Goal: Information Seeking & Learning: Learn about a topic

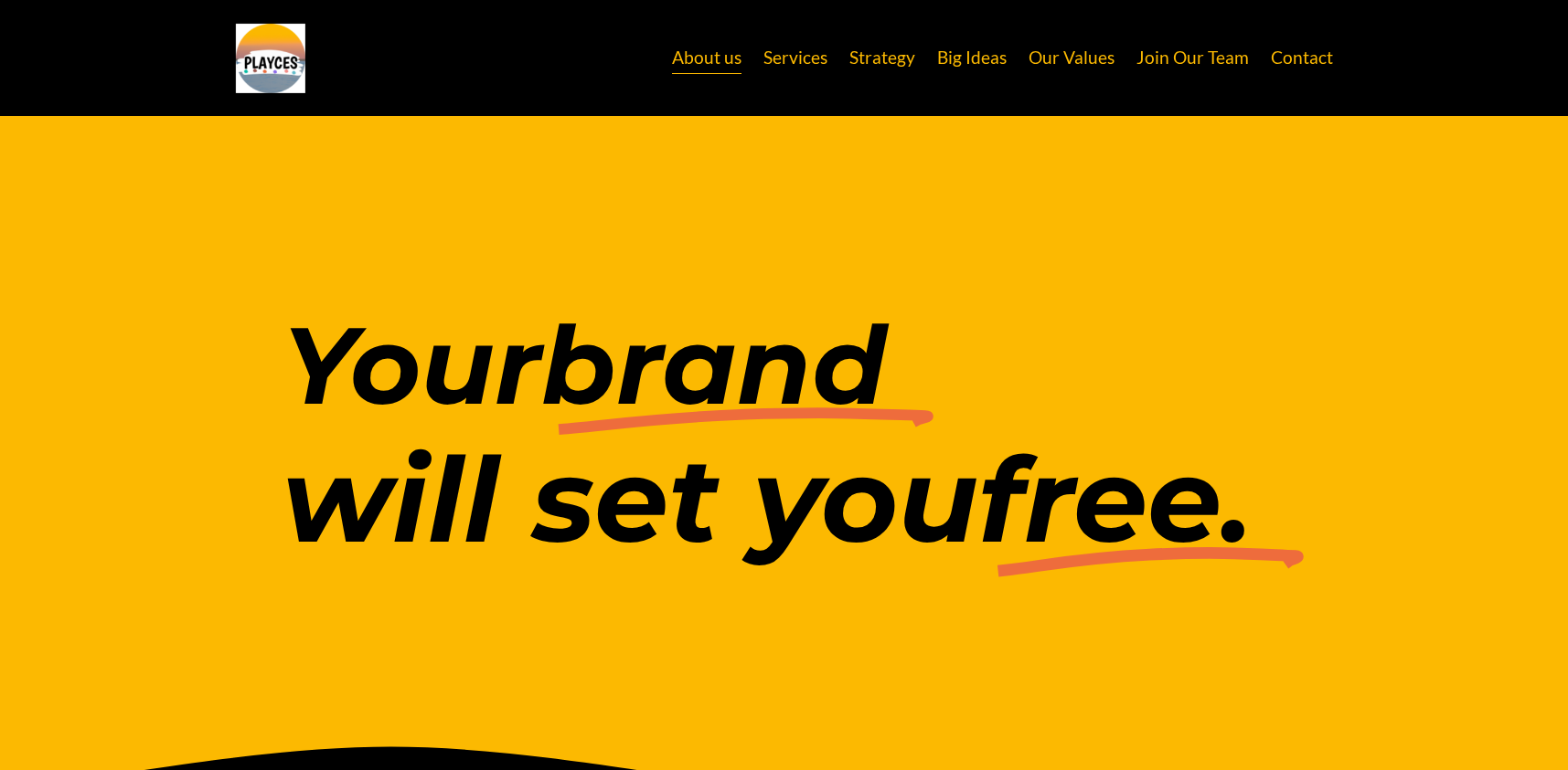
scroll to position [3547, 0]
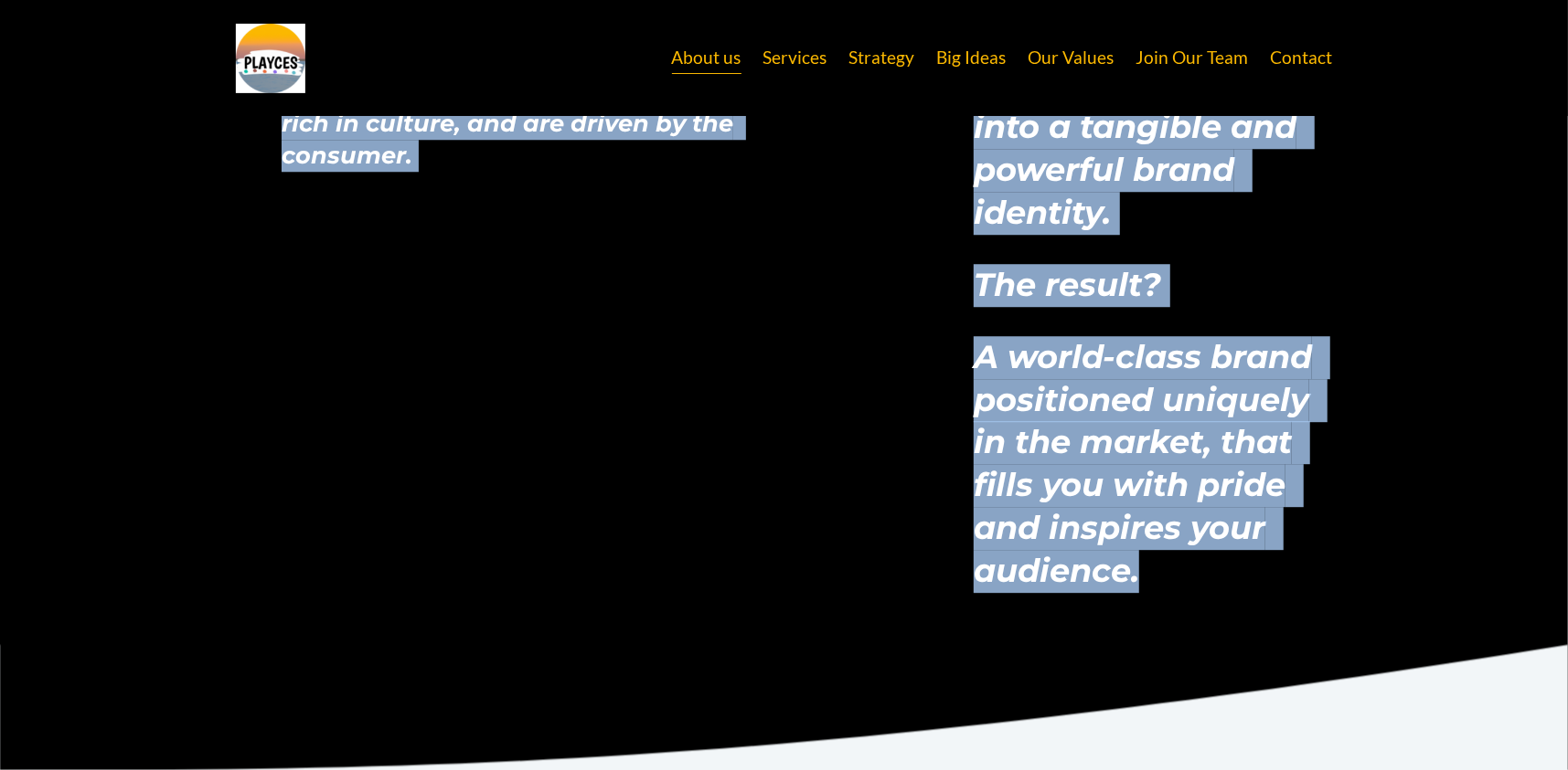
click at [784, 62] on link "Services" at bounding box center [796, 58] width 64 height 35
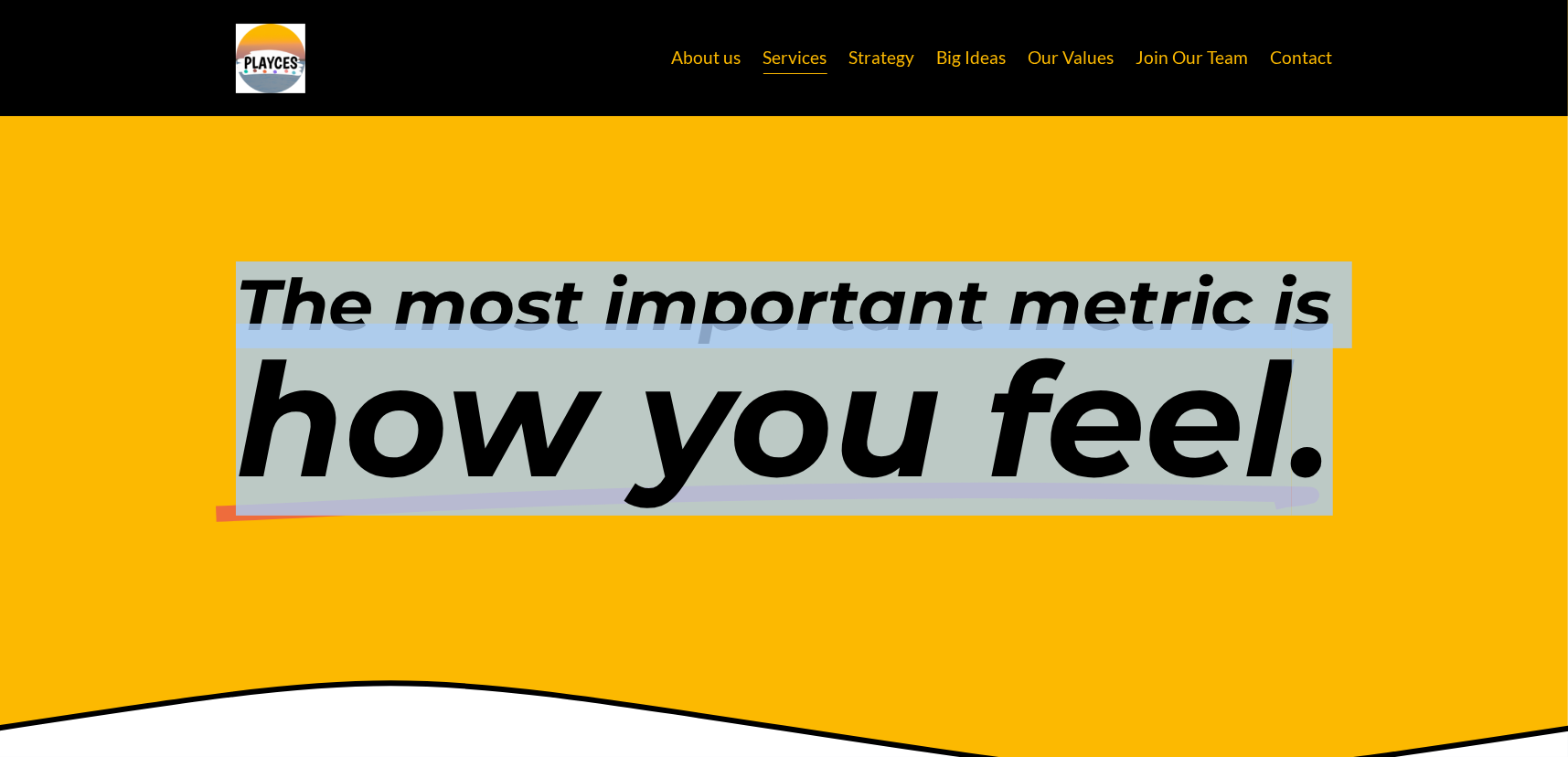
drag, startPoint x: 422, startPoint y: 369, endPoint x: 1269, endPoint y: 553, distance: 866.8
click at [1269, 553] on div "The most important metric is how you feel ." at bounding box center [784, 398] width 1568 height 461
copy div "The most important metric is how you feel ."
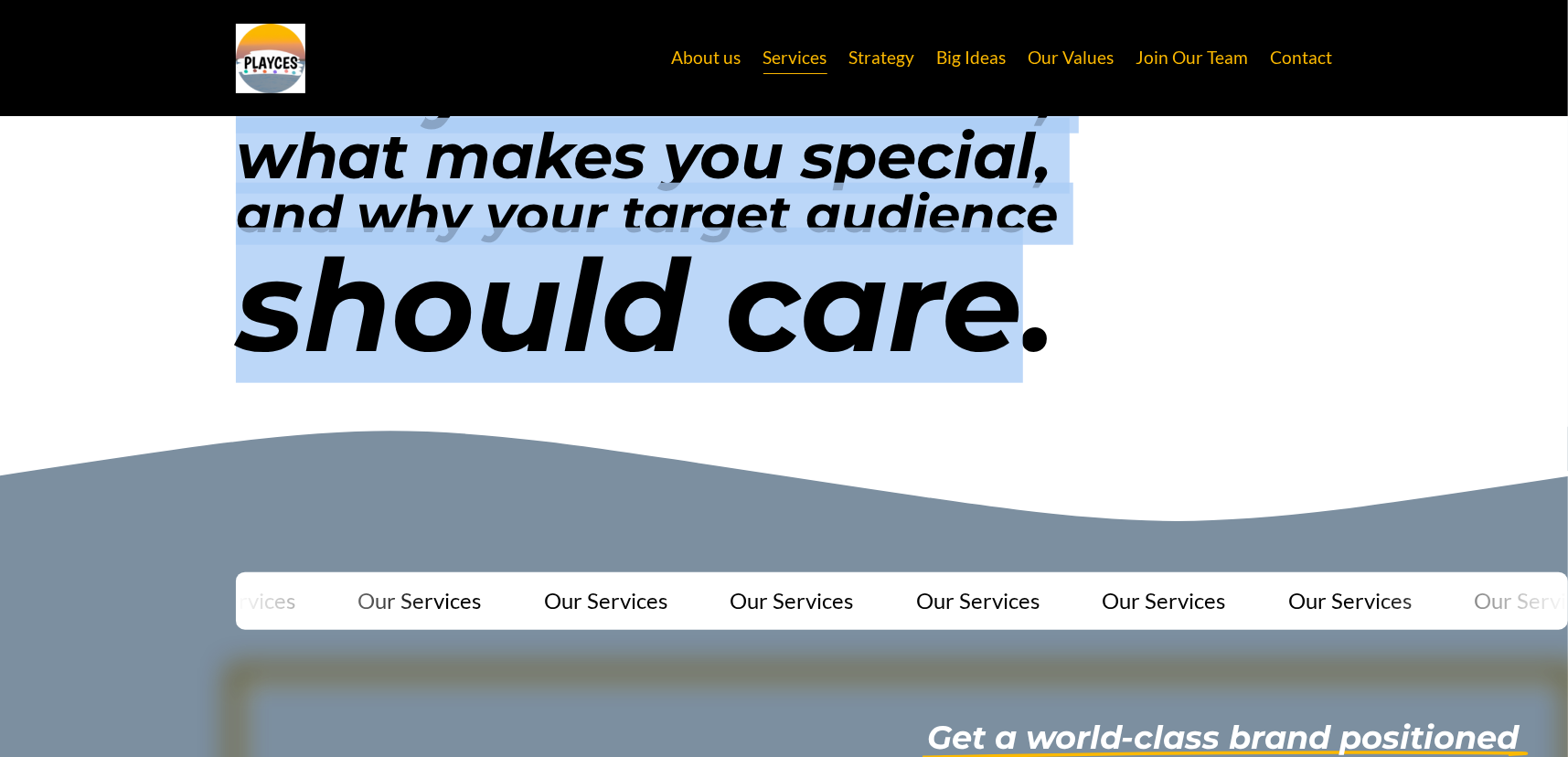
drag, startPoint x: 245, startPoint y: 384, endPoint x: 1038, endPoint y: 344, distance: 794.0
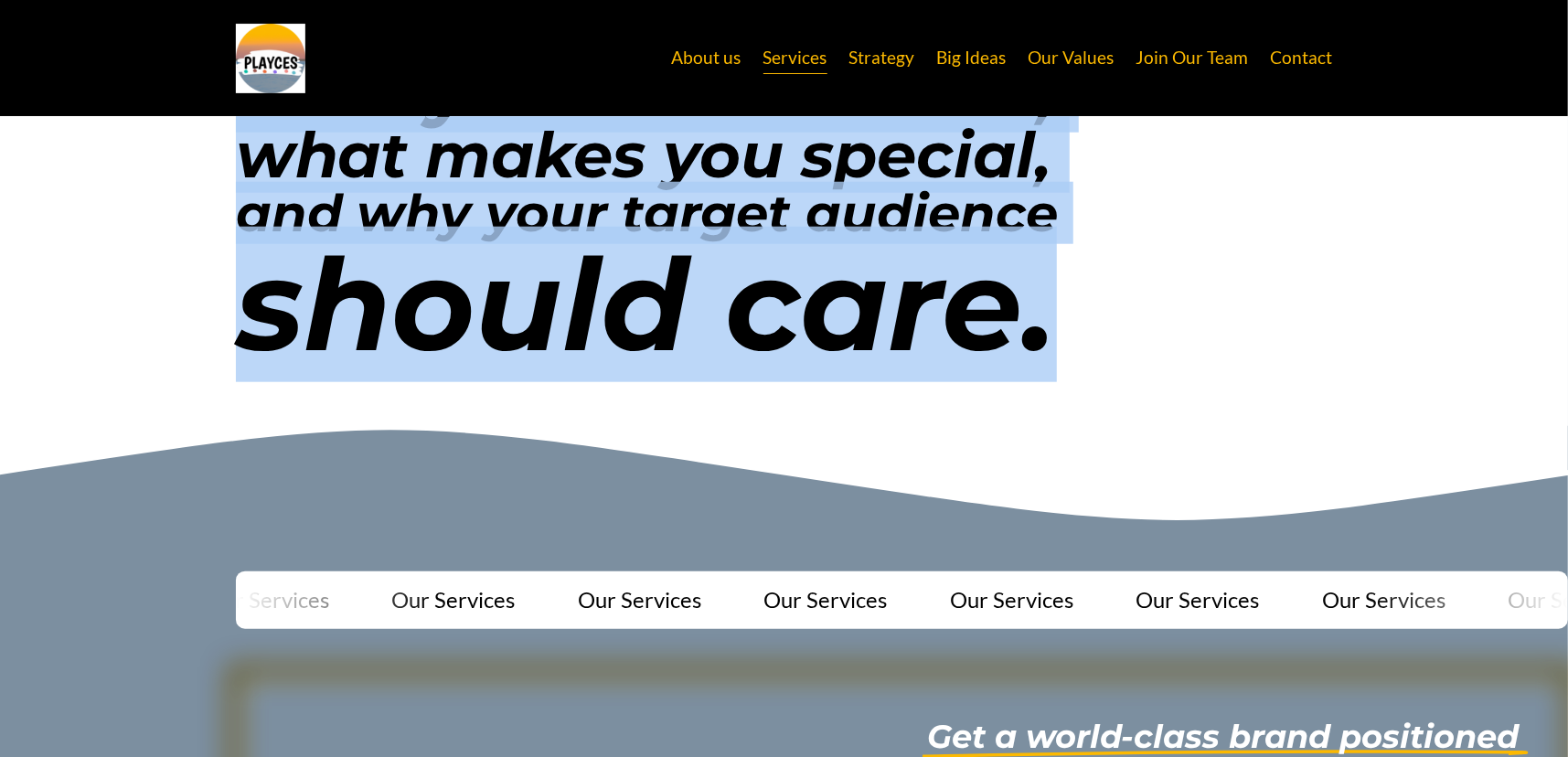
copy div "To stand out in today’s noisy climate, your brand must consistently deliver an …"
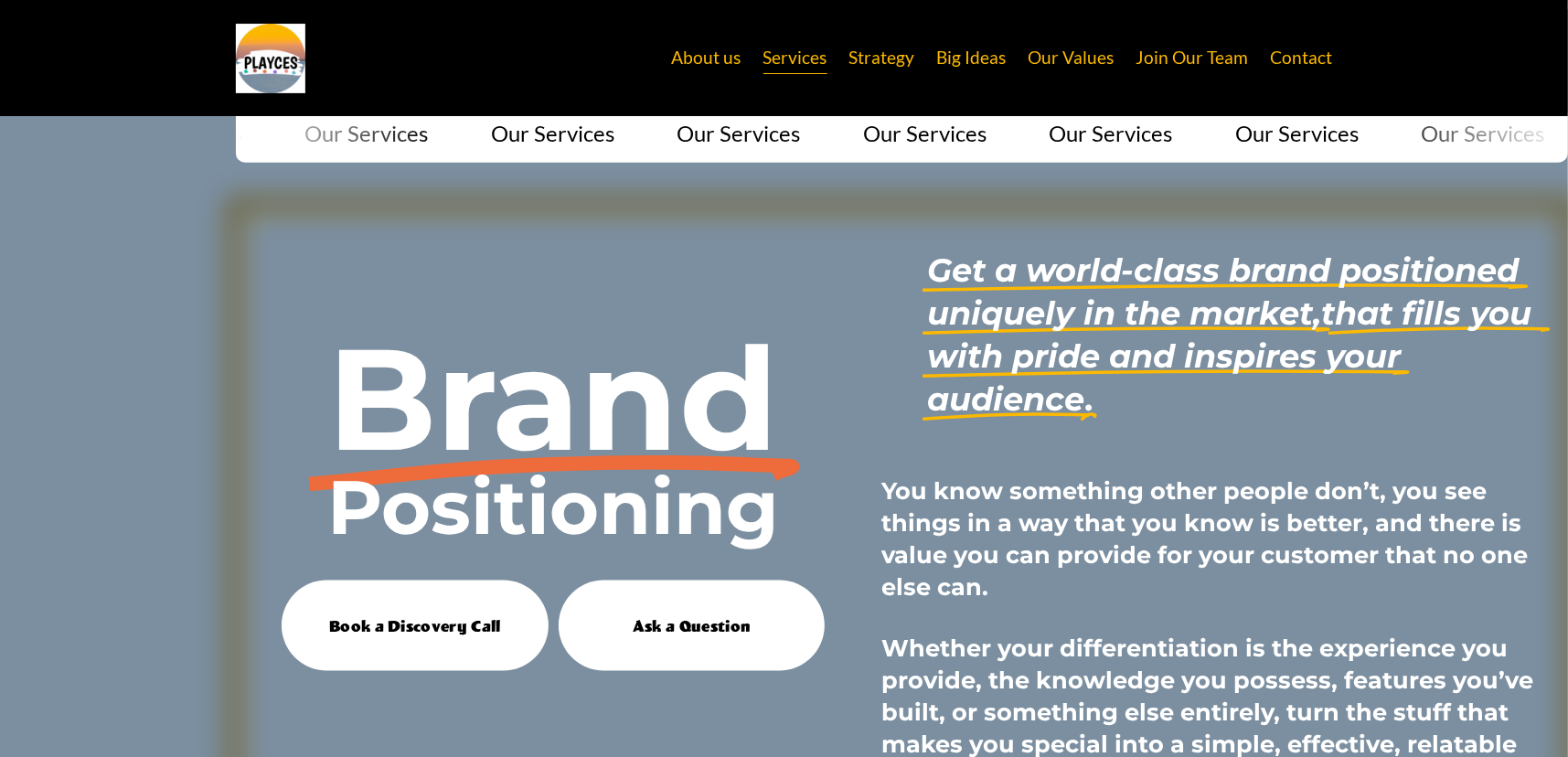
scroll to position [1686, 0]
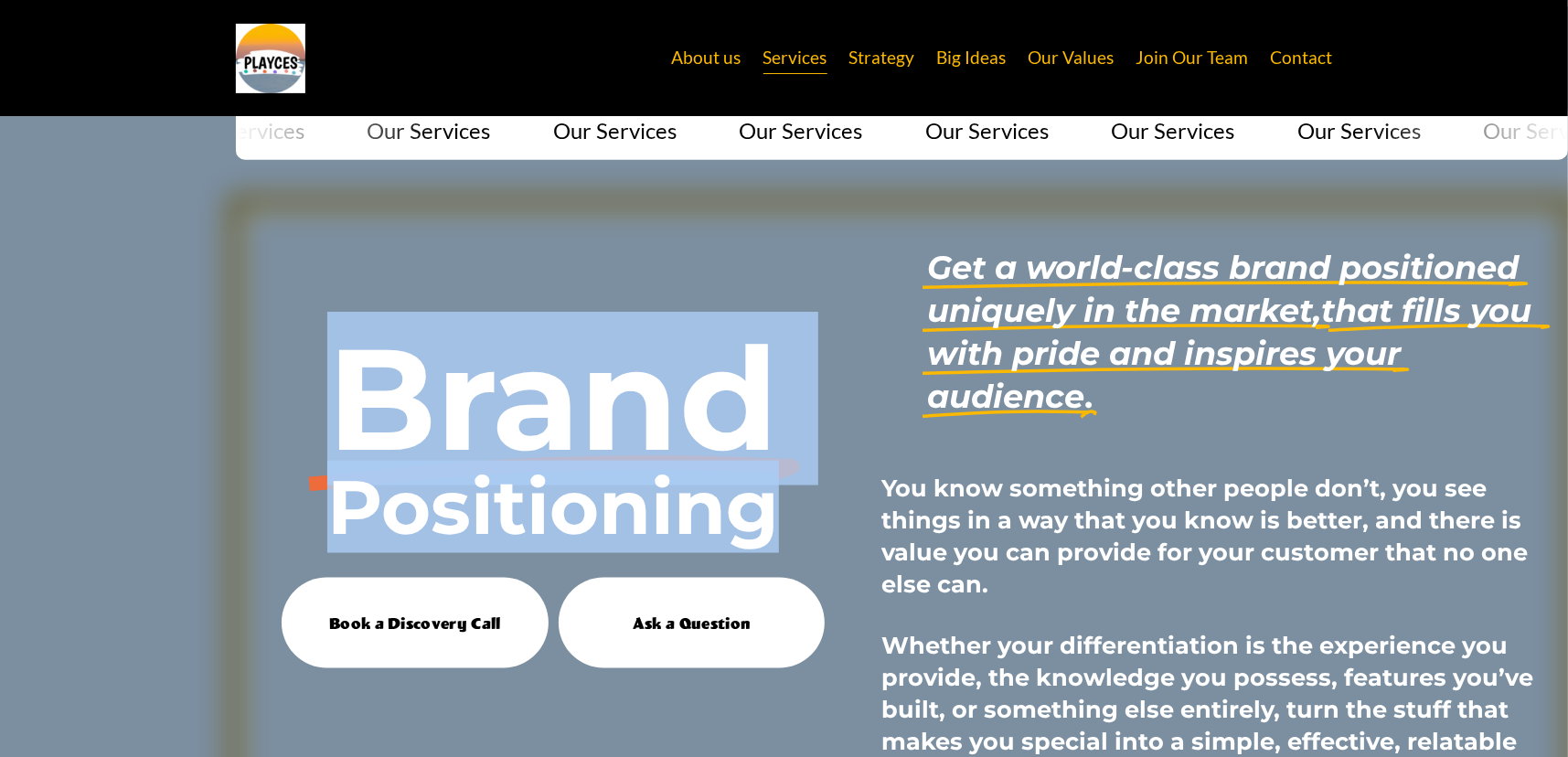
drag, startPoint x: 326, startPoint y: 380, endPoint x: 779, endPoint y: 537, distance: 479.4
click at [779, 537] on div "Our Services Our Services Our Services Our Services Our Services Our Services O…" at bounding box center [784, 590] width 1568 height 976
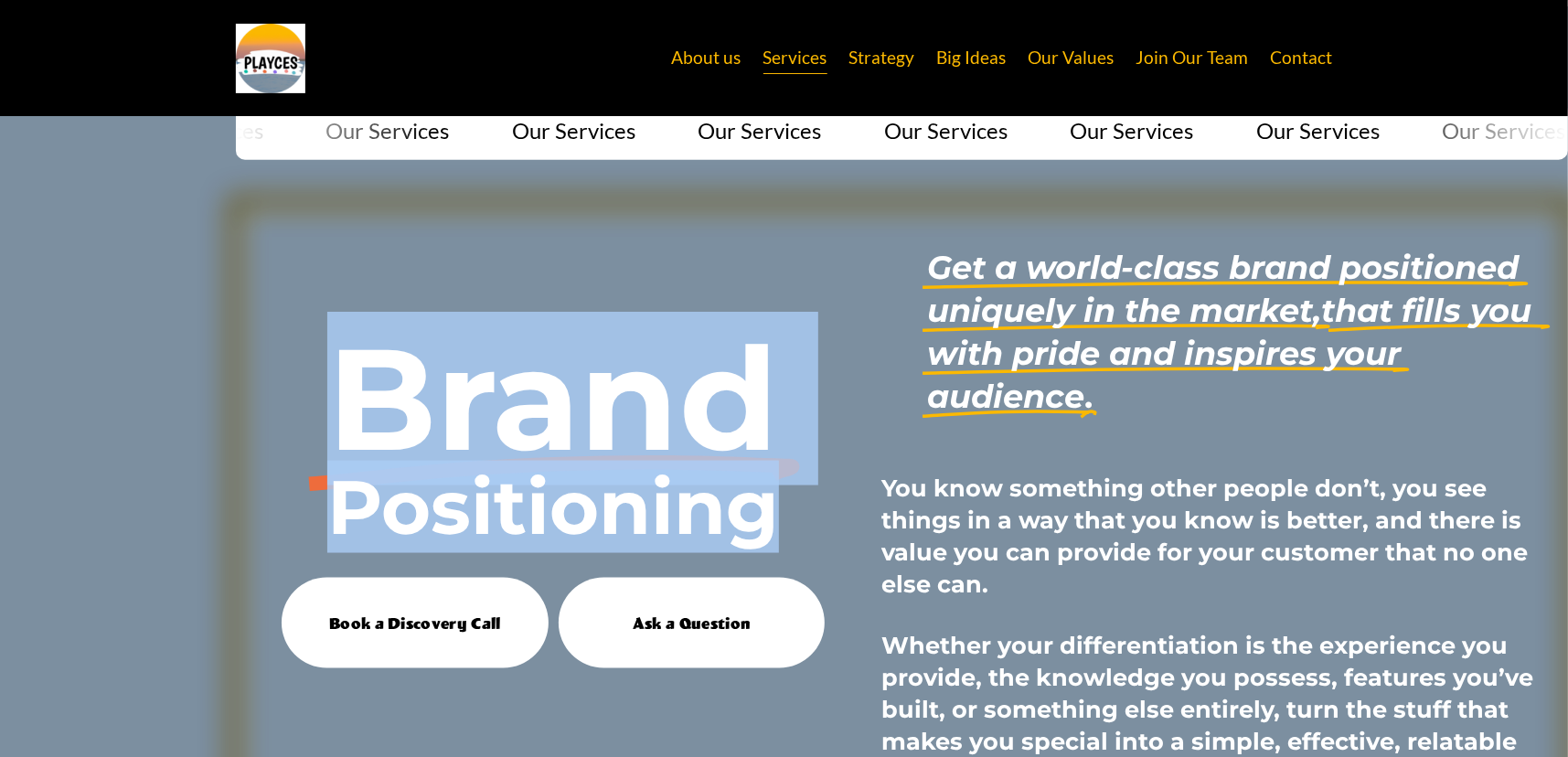
copy div "Brand Positioning"
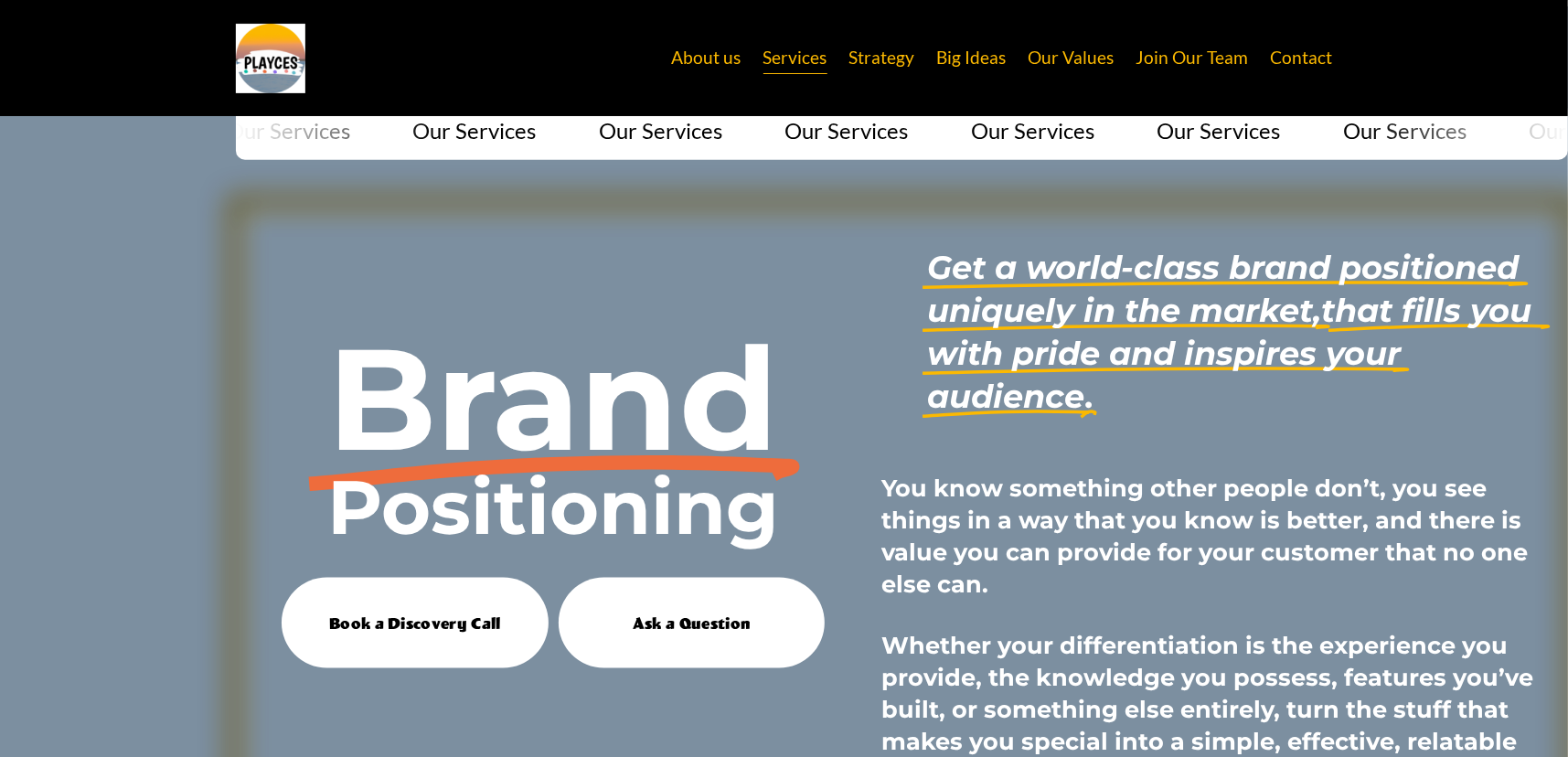
drag, startPoint x: 932, startPoint y: 295, endPoint x: 928, endPoint y: 279, distance: 16.5
click at [932, 294] on em "Get a world-class brand positioned uniquely in the market," at bounding box center [1227, 289] width 601 height 82
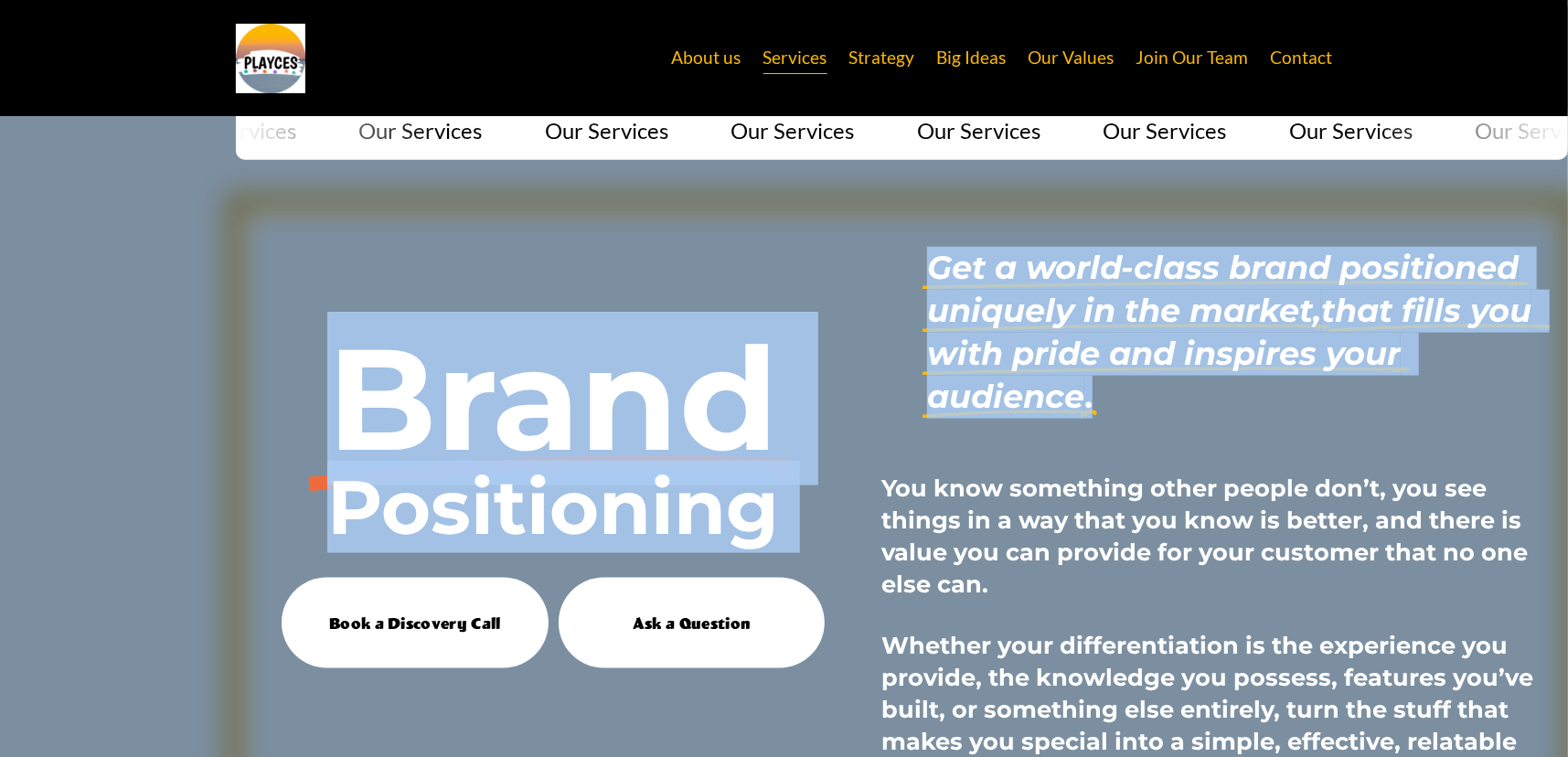
drag, startPoint x: 925, startPoint y: 269, endPoint x: 1114, endPoint y: 418, distance: 240.7
click at [1114, 418] on div "Our Services Our Services Our Services Our Services Our Services Our Services O…" at bounding box center [784, 590] width 1568 height 976
copy div "Brand Positioning Get a world-class brand positioned uniquely in the market, th…"
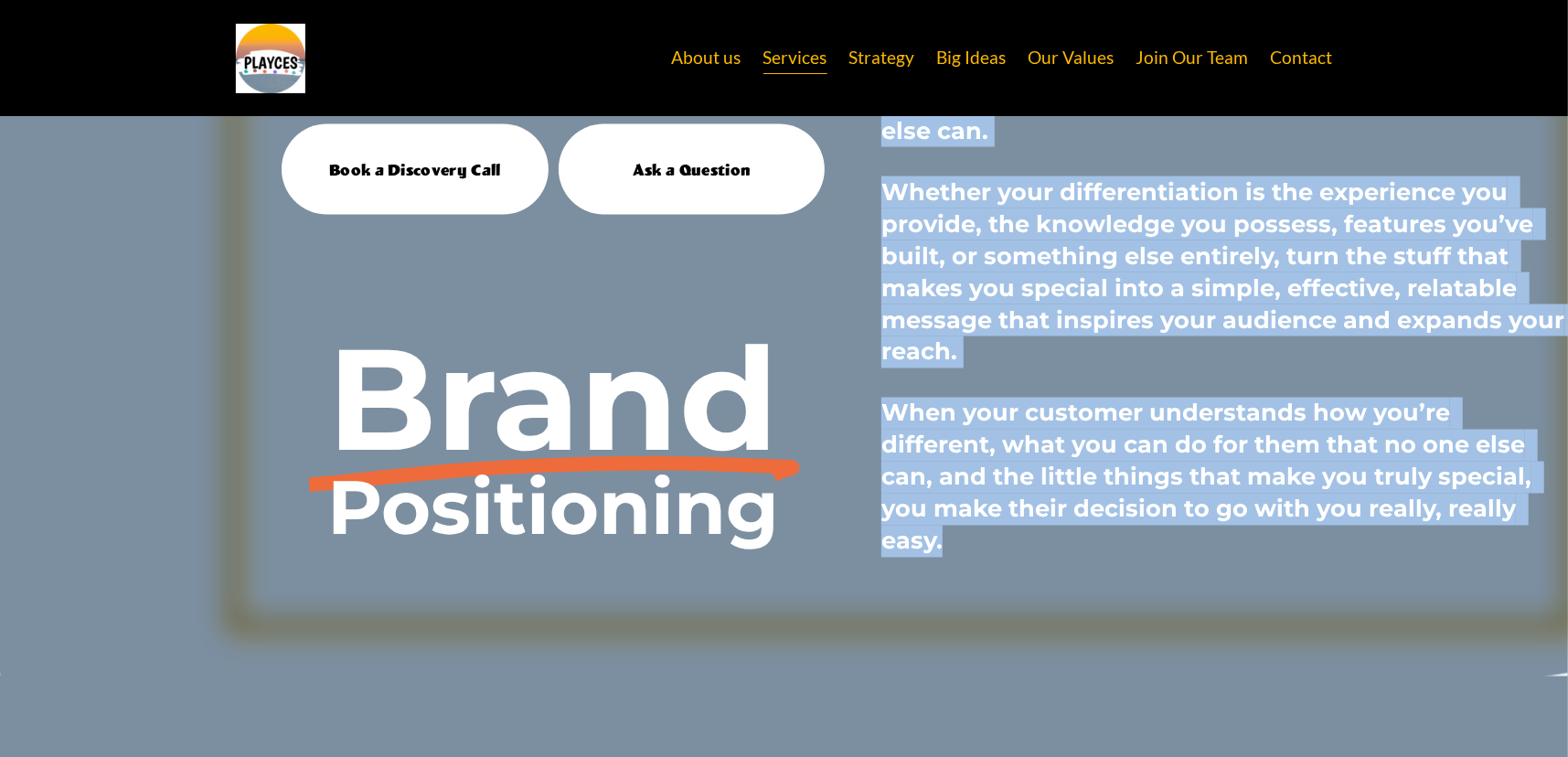
drag, startPoint x: 884, startPoint y: 490, endPoint x: 1395, endPoint y: 527, distance: 512.3
click at [1395, 527] on div "Our Services Our Services Our Services Our Services Our Services Our Services O…" at bounding box center [784, 136] width 1568 height 976
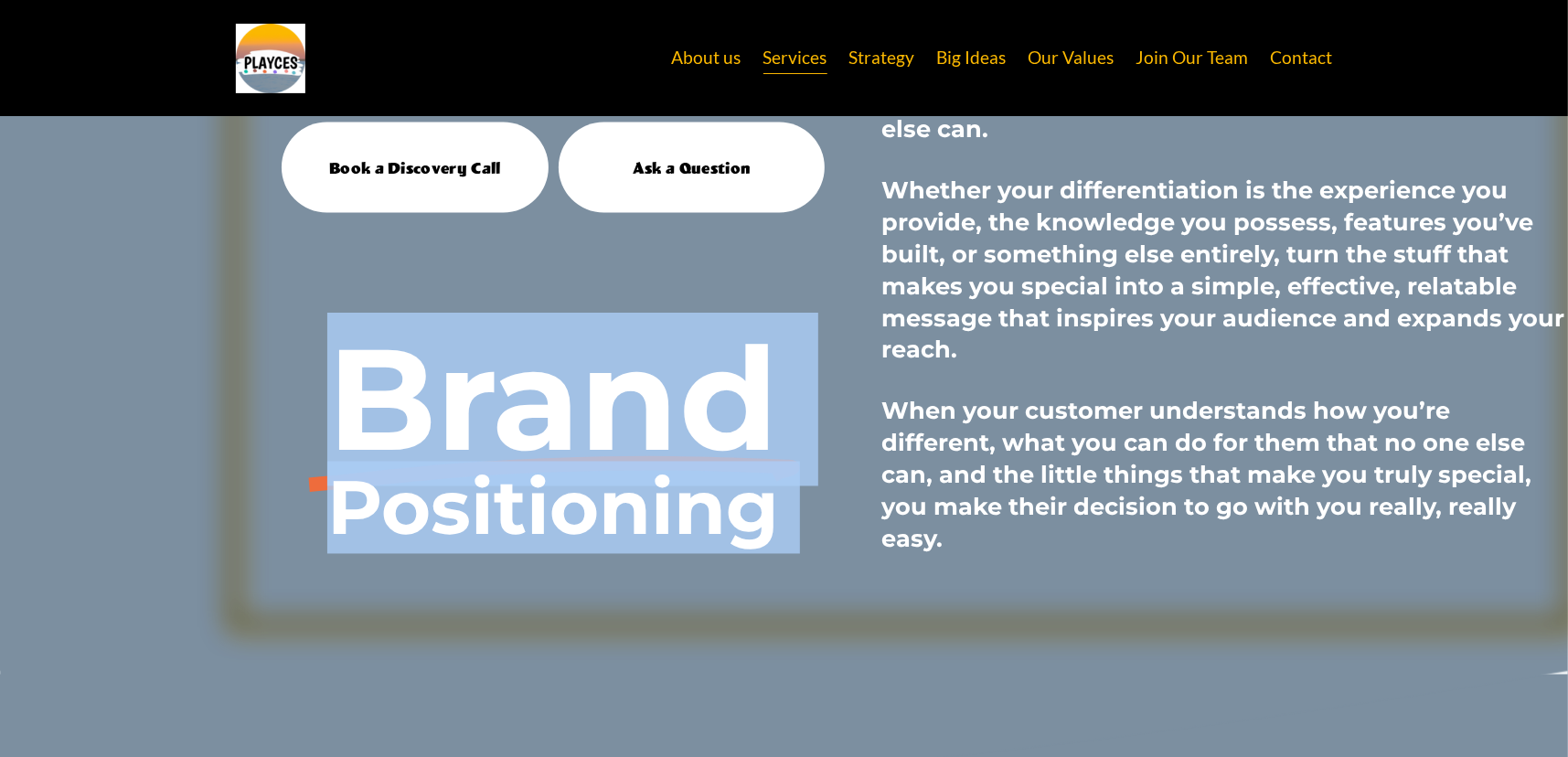
scroll to position [2142, 0]
copy div "Brand Positioning Get a world-class brand positioned uniquely in the market, th…"
click at [1401, 526] on div at bounding box center [901, 185] width 1343 height 886
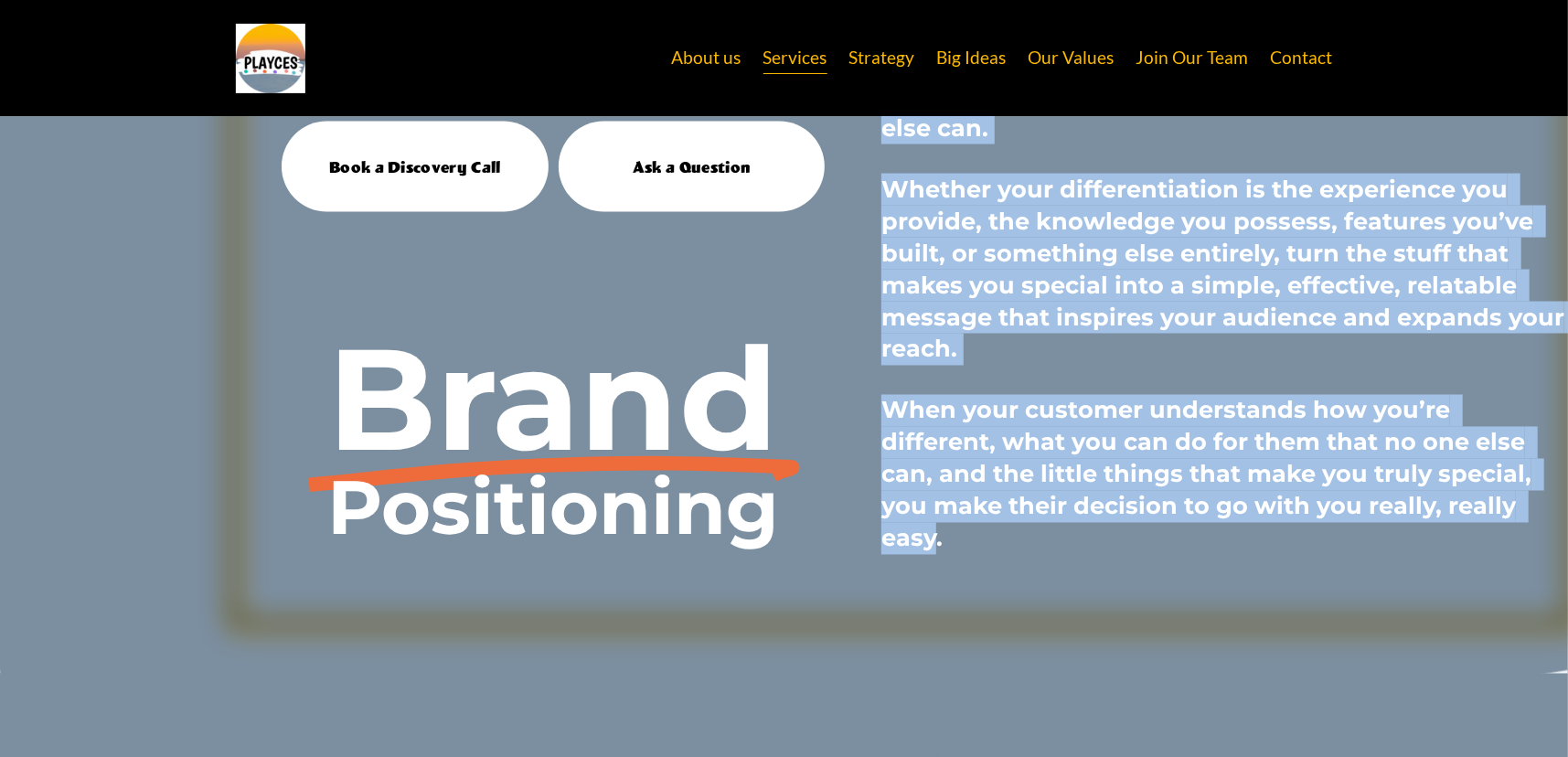
click at [1383, 510] on strong "When your customer understands how you’re different, what you can do for them t…" at bounding box center [1209, 473] width 657 height 156
copy div "You know something other people don’t, you see things in a way that you know is…"
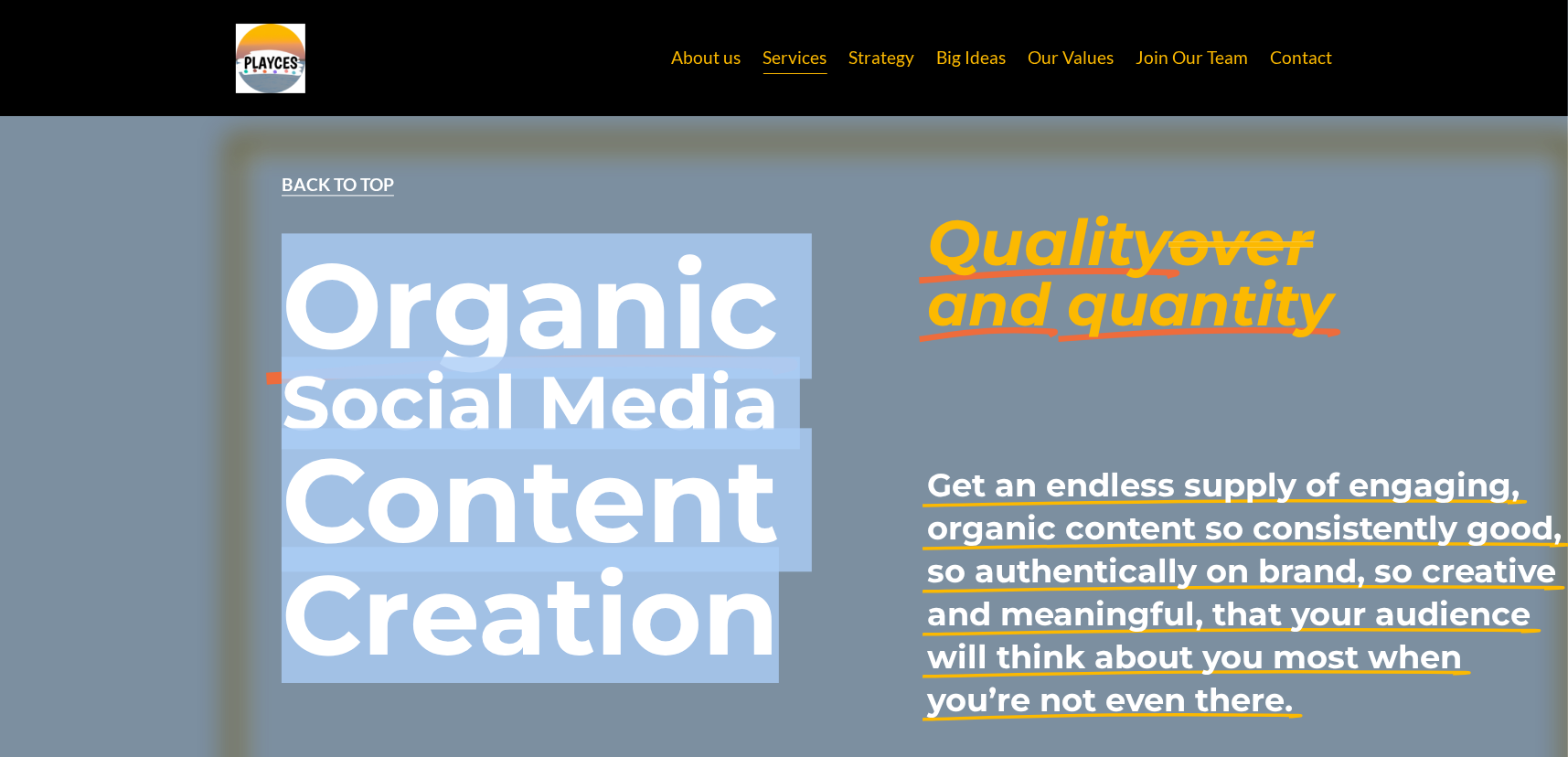
drag, startPoint x: 308, startPoint y: 413, endPoint x: 756, endPoint y: 595, distance: 483.6
click at [756, 595] on div "Organic Social Media Content Creation" at bounding box center [531, 459] width 498 height 424
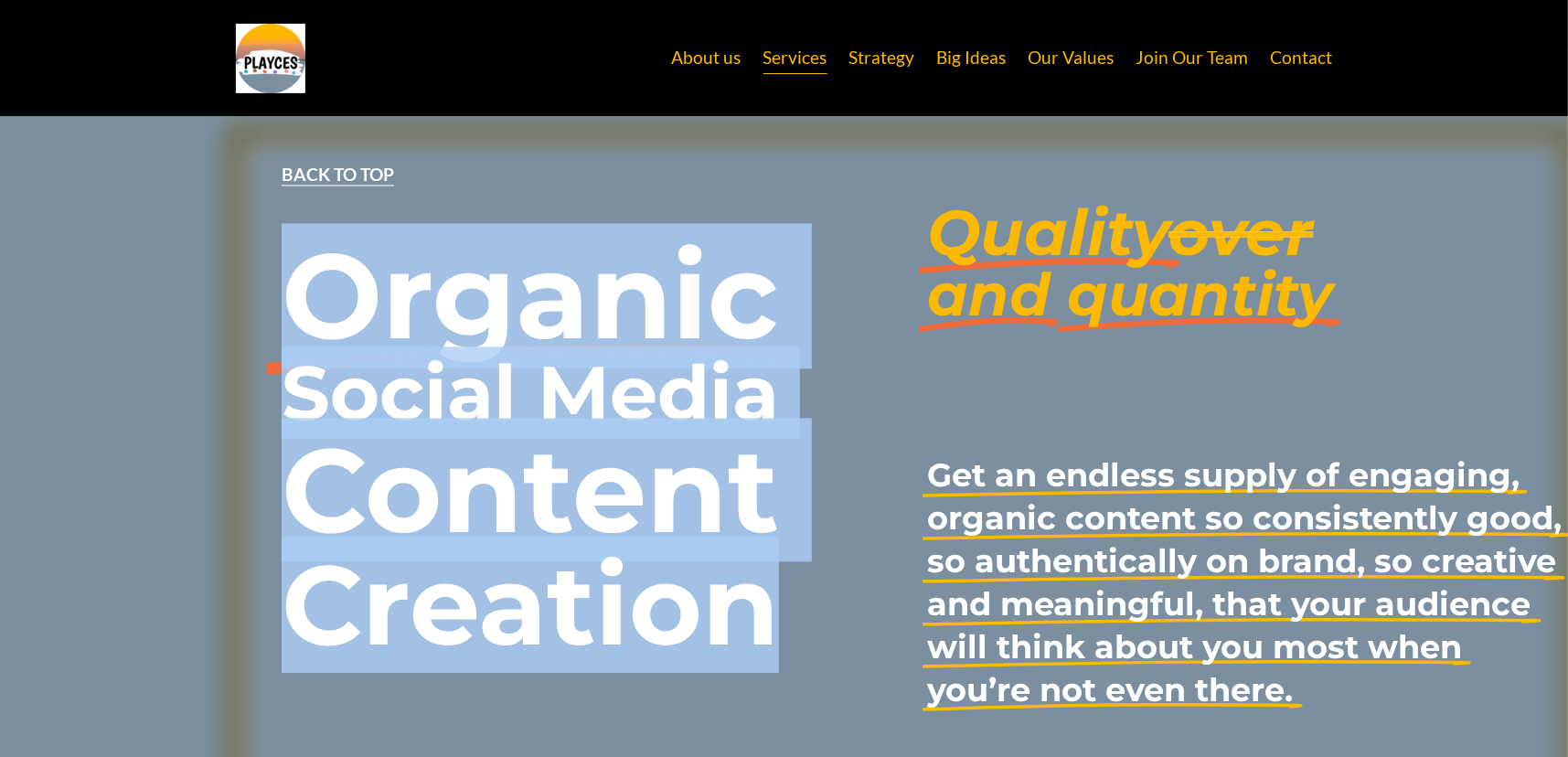
copy div "Organic Social Media Content Creation"
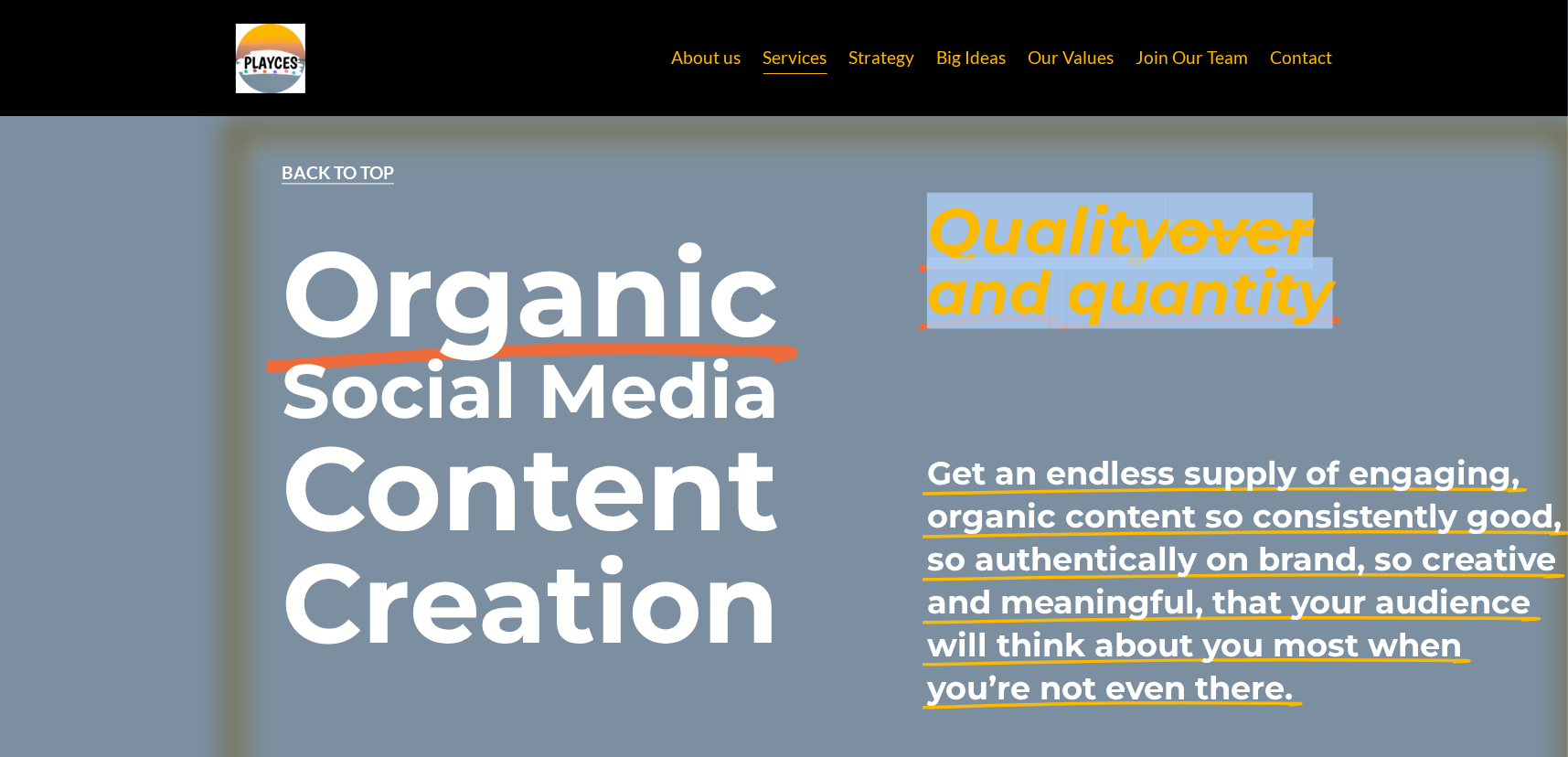
drag, startPoint x: 933, startPoint y: 197, endPoint x: 1328, endPoint y: 283, distance: 404.3
click at [1328, 283] on div "Quality over and quantity" at bounding box center [1130, 261] width 405 height 123
copy div "Quality over and quantity"
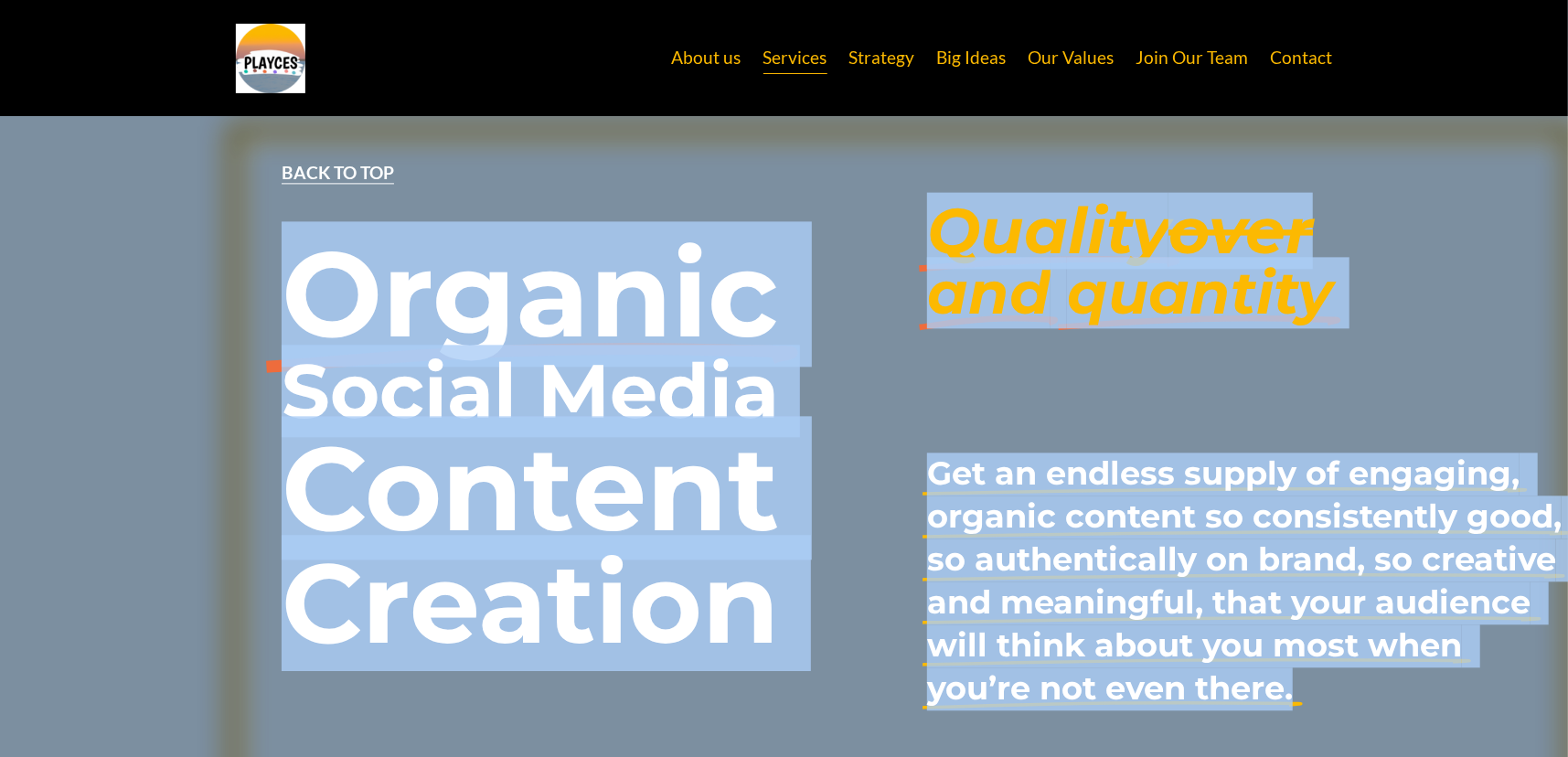
drag, startPoint x: 925, startPoint y: 441, endPoint x: 1328, endPoint y: 717, distance: 488.5
copy div "Organic Social Media Content Creation Quality over and quantity Get an endless …"
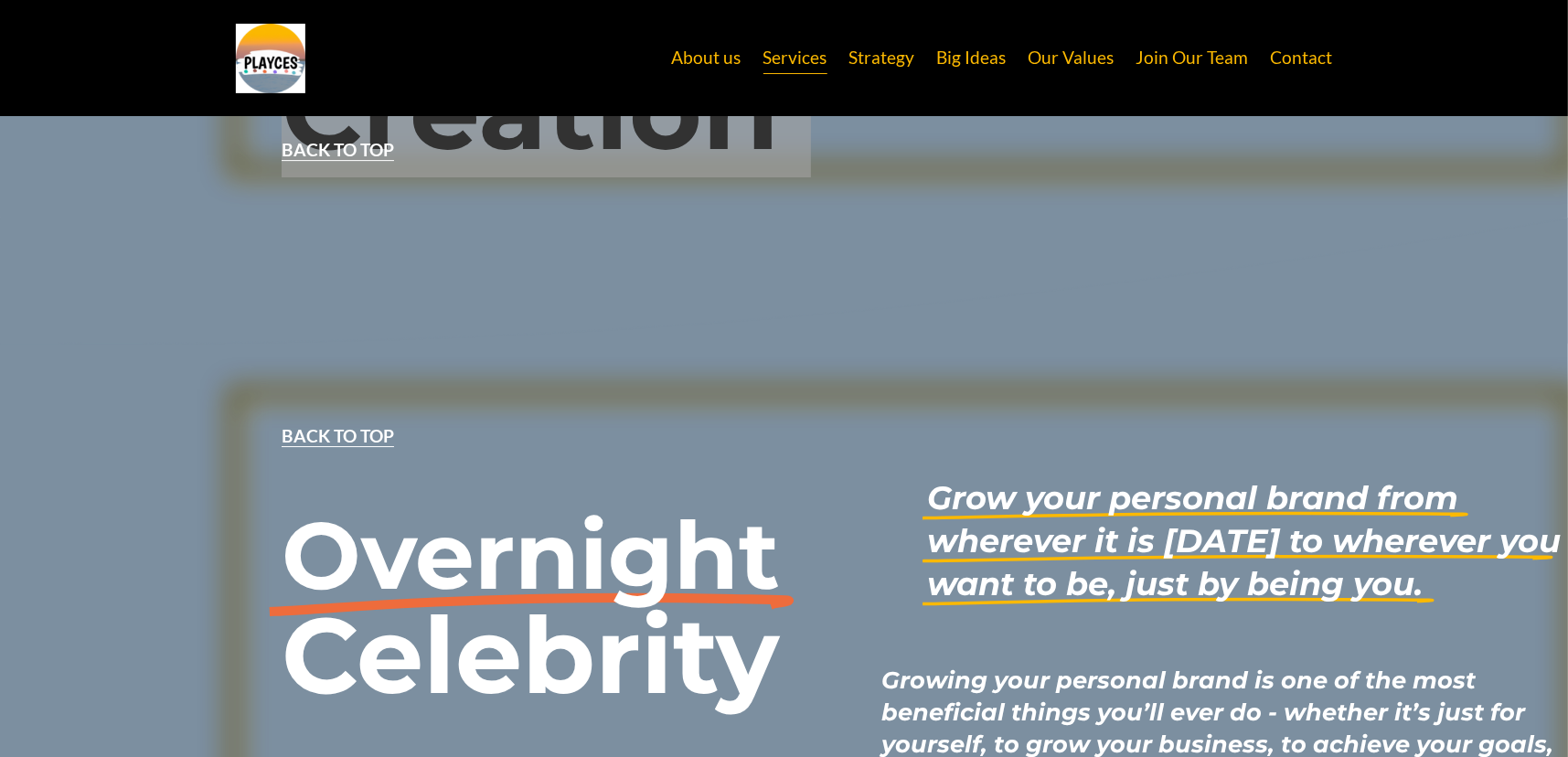
scroll to position [4263, 0]
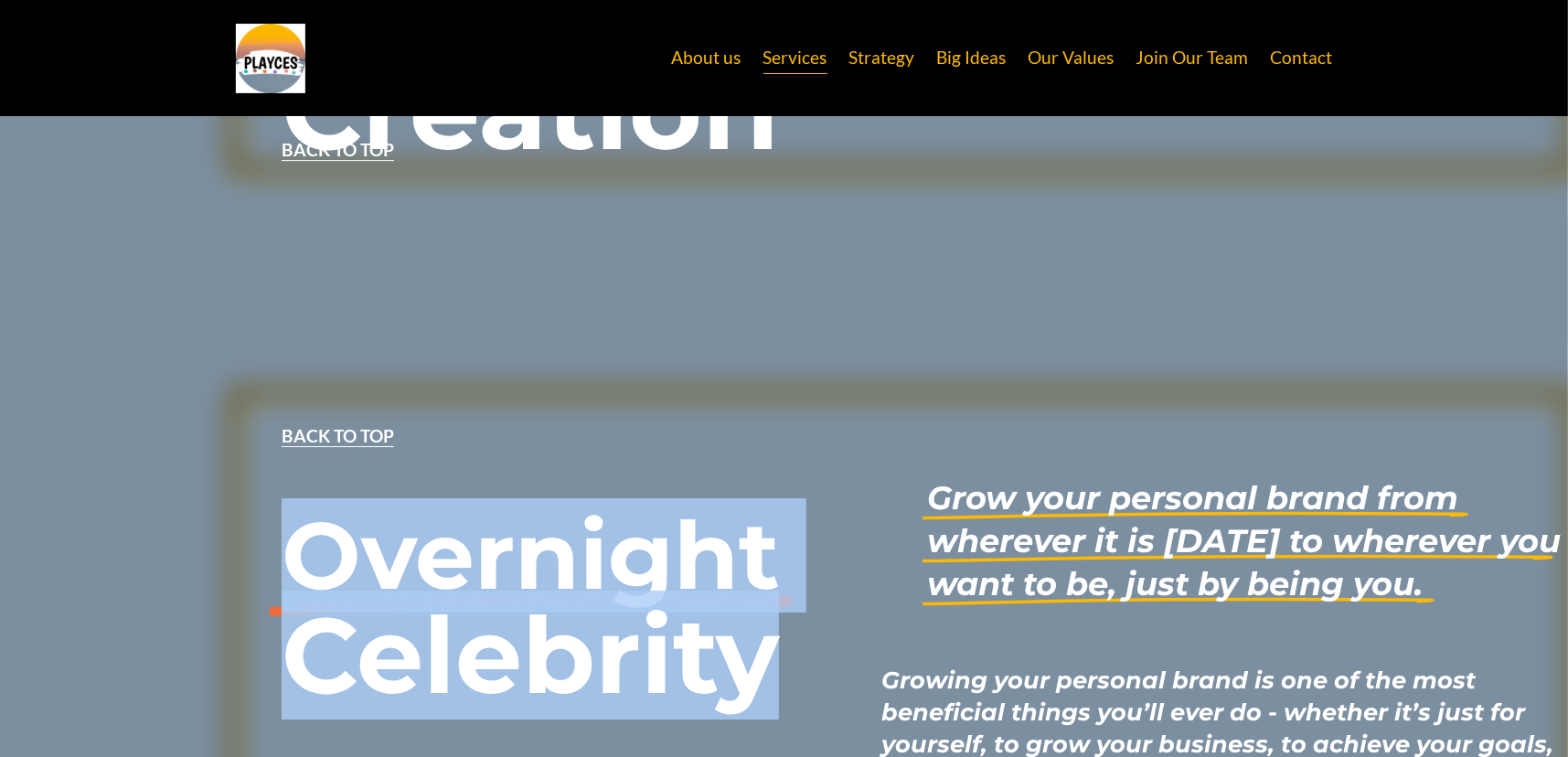
drag, startPoint x: 294, startPoint y: 519, endPoint x: 769, endPoint y: 636, distance: 489.2
click at [769, 636] on div "Overnight Celebrity" at bounding box center [531, 608] width 498 height 200
copy div "Overnight Celebrity"
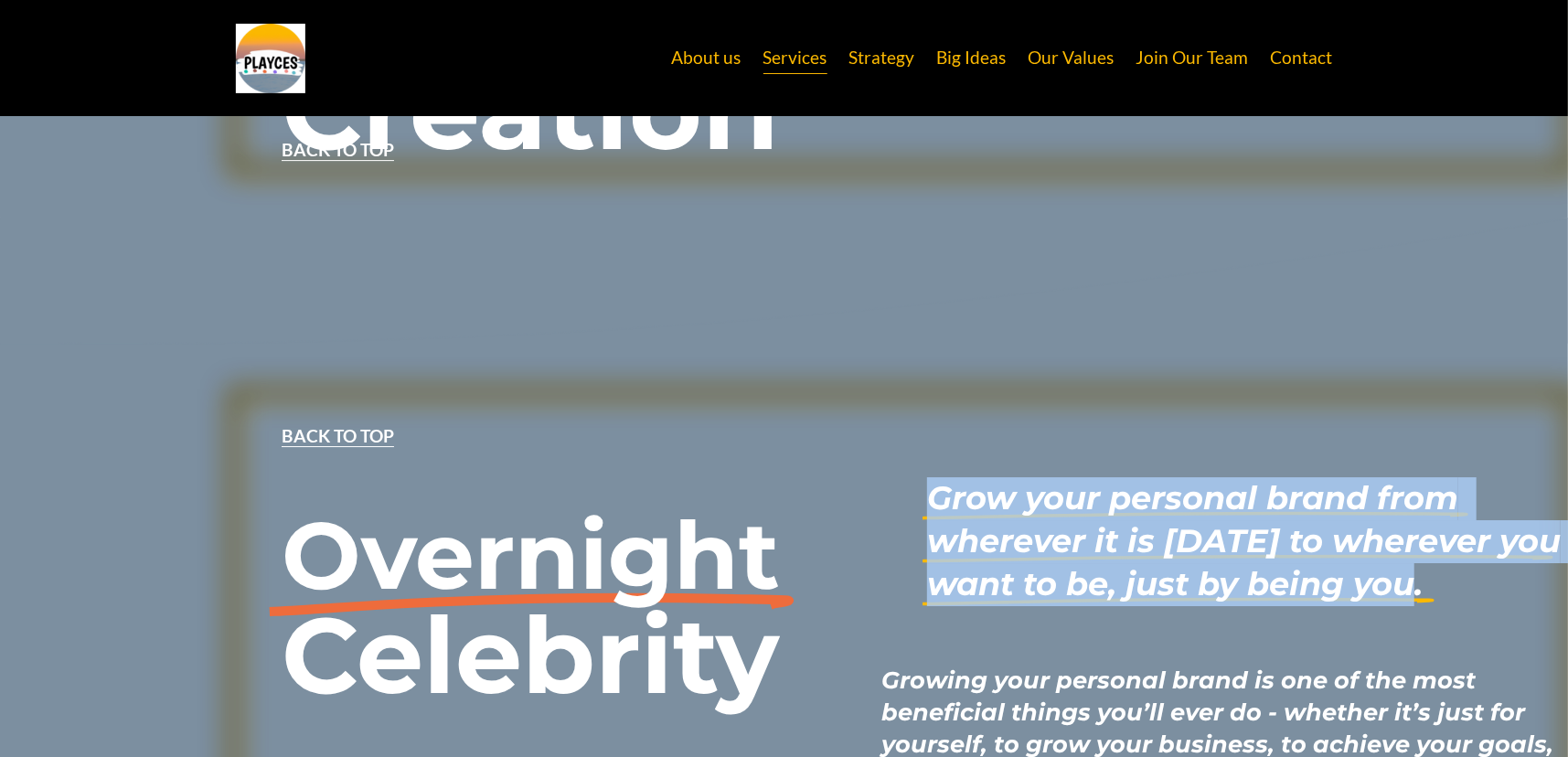
drag, startPoint x: 935, startPoint y: 467, endPoint x: 1436, endPoint y: 575, distance: 512.5
click at [1436, 575] on h3 "Grow your personal brand from wherever it is today to wherever you want to be, …" at bounding box center [1247, 541] width 641 height 129
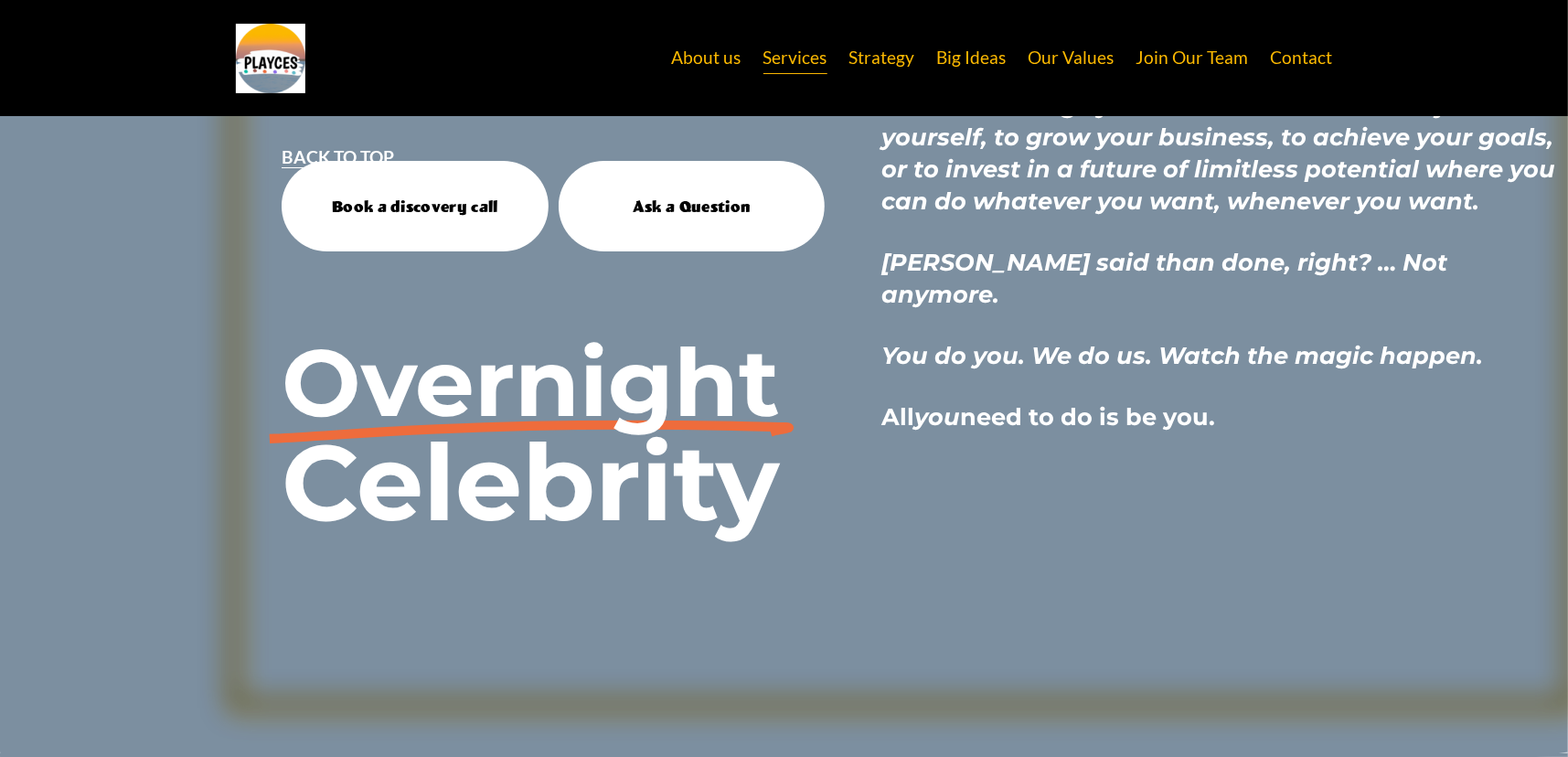
scroll to position [4870, 0]
drag, startPoint x: 885, startPoint y: 353, endPoint x: 1230, endPoint y: 371, distance: 345.5
click at [1230, 371] on div "Growing your personal brand is one of the most beneficial things you’ll ever do…" at bounding box center [1224, 244] width 687 height 376
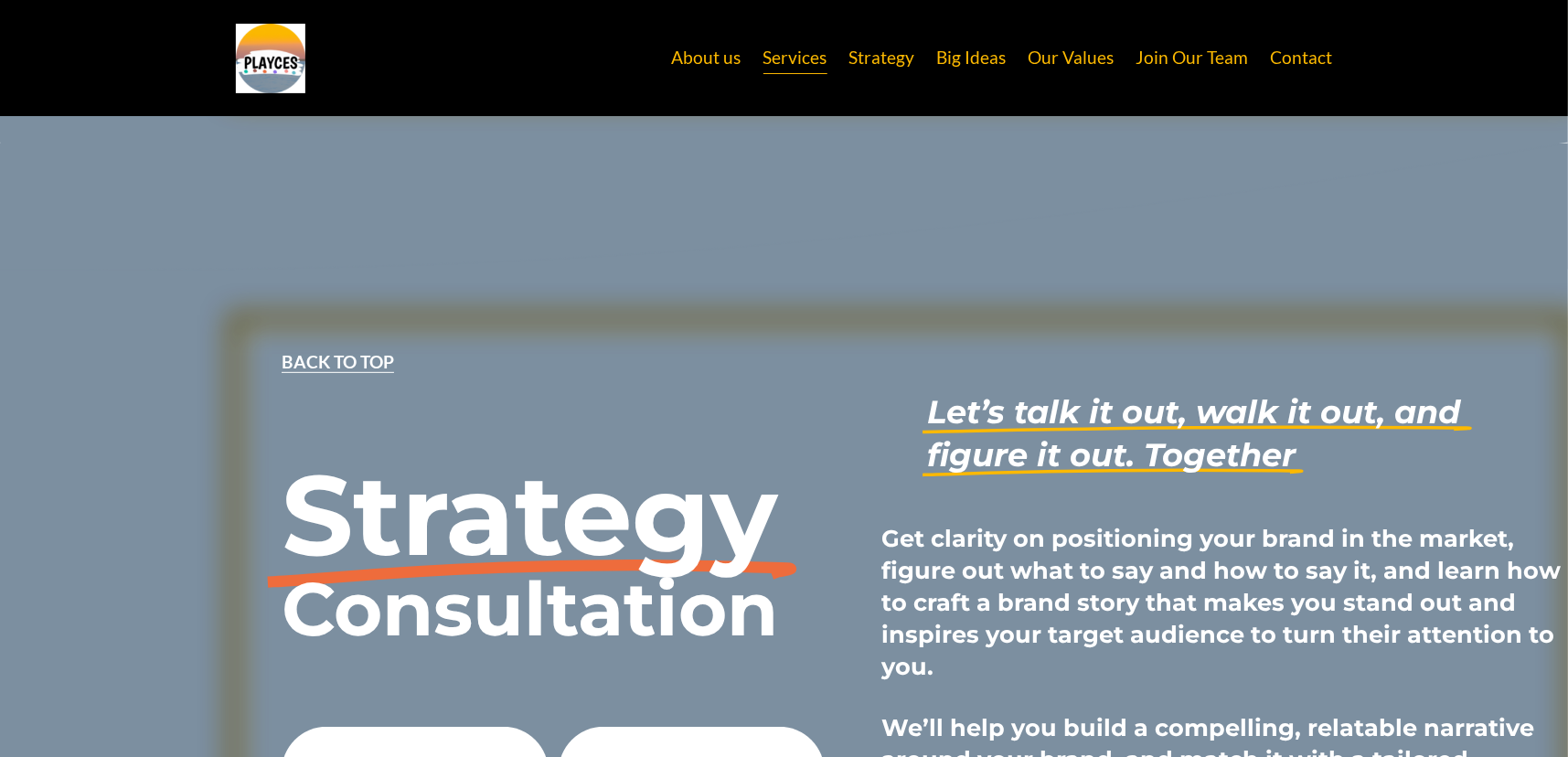
scroll to position [5481, 0]
click at [888, 62] on link "Strategy" at bounding box center [883, 58] width 66 height 35
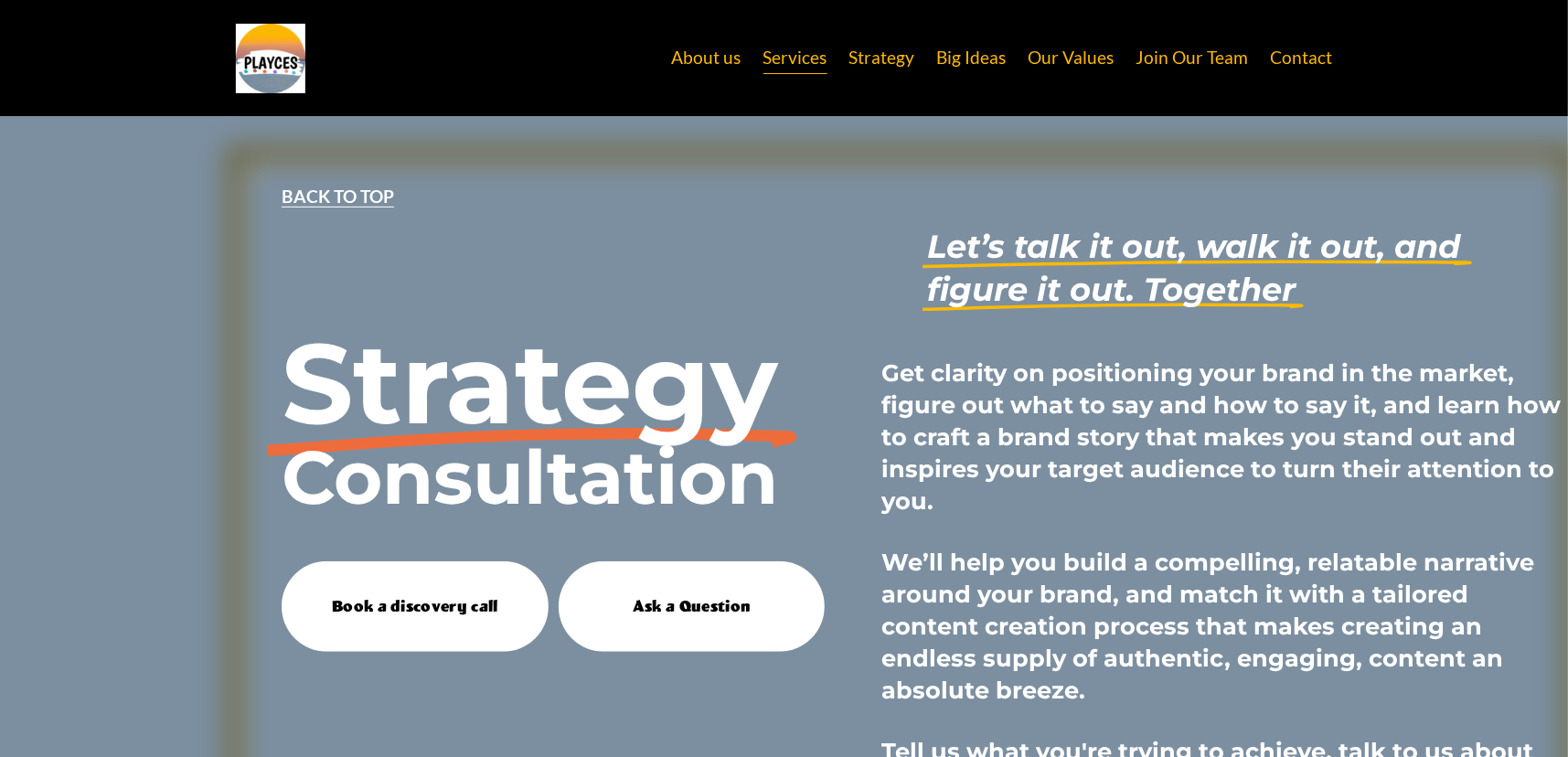
scroll to position [5644, 0]
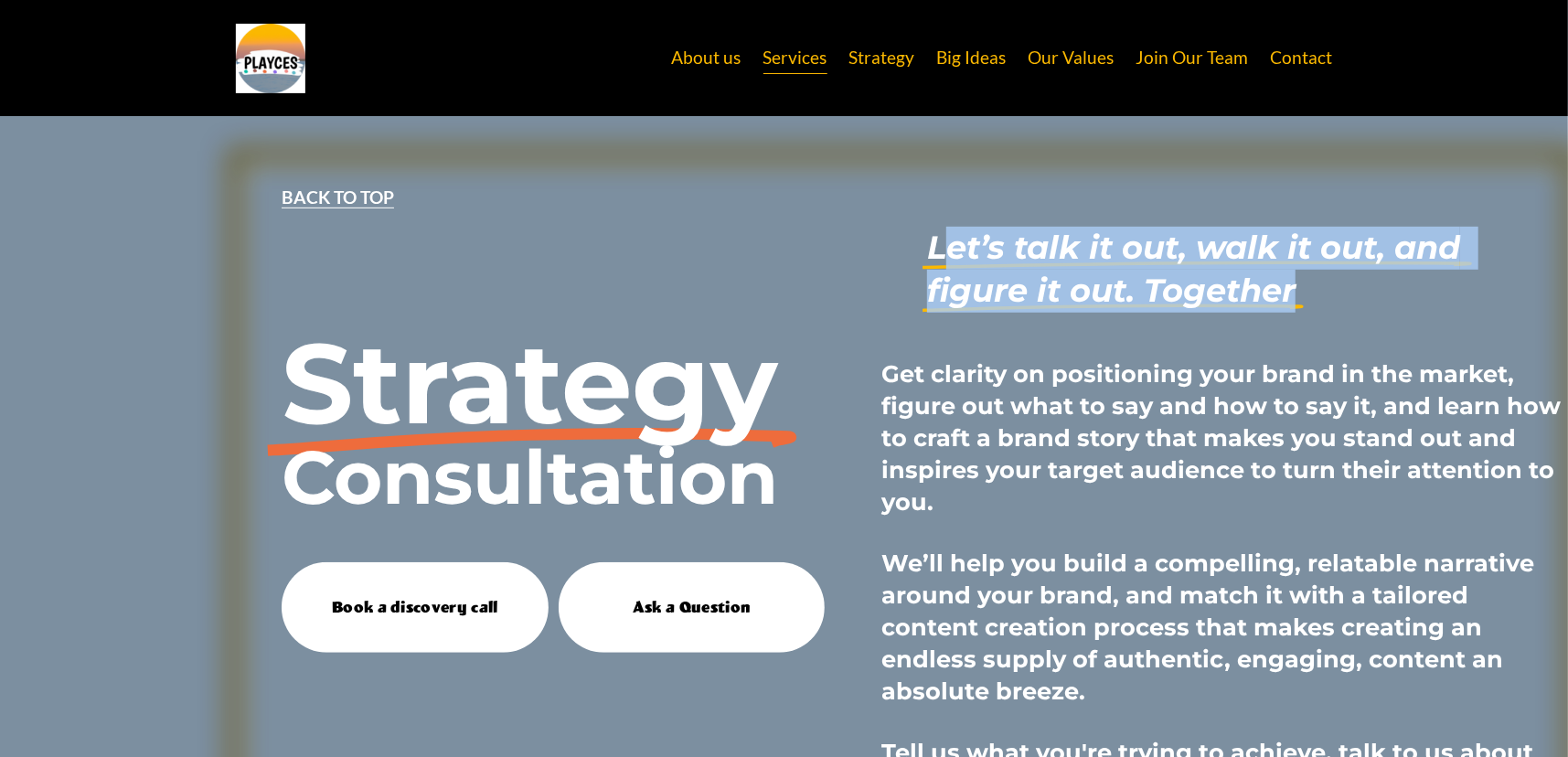
drag, startPoint x: 939, startPoint y: 208, endPoint x: 1308, endPoint y: 252, distance: 371.6
click at [1308, 252] on h3 "Let’s talk it out, walk it out, and figure it out. Together" at bounding box center [1247, 270] width 641 height 86
drag, startPoint x: 1305, startPoint y: 258, endPoint x: 931, endPoint y: 202, distance: 378.2
click at [931, 227] on h3 "Let’s talk it out, walk it out, and figure it out. Together" at bounding box center [1247, 270] width 641 height 86
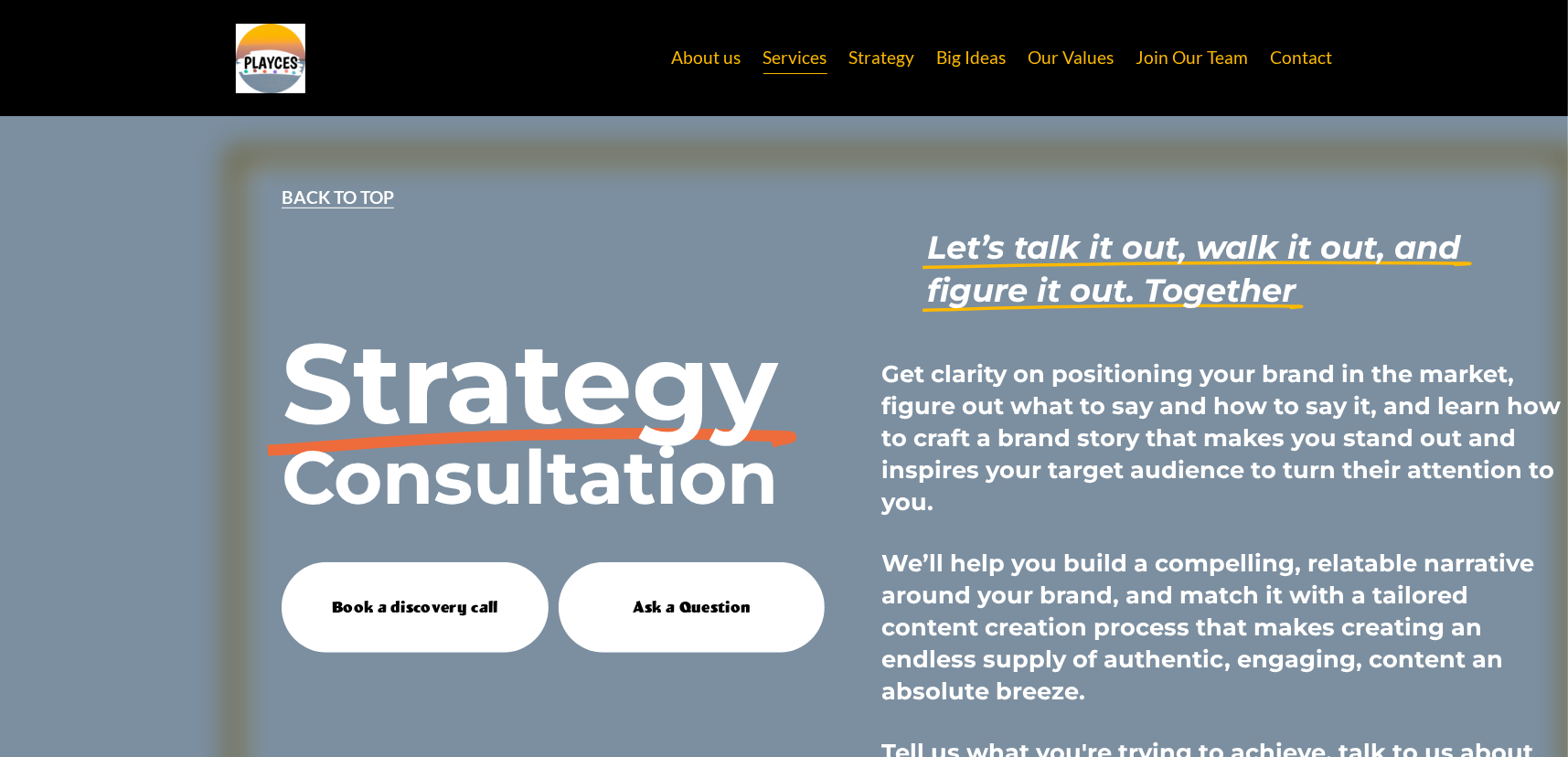
click at [1007, 411] on strong "Get clarity on positioning your brand in the market, figure out what to say and…" at bounding box center [1224, 437] width 686 height 156
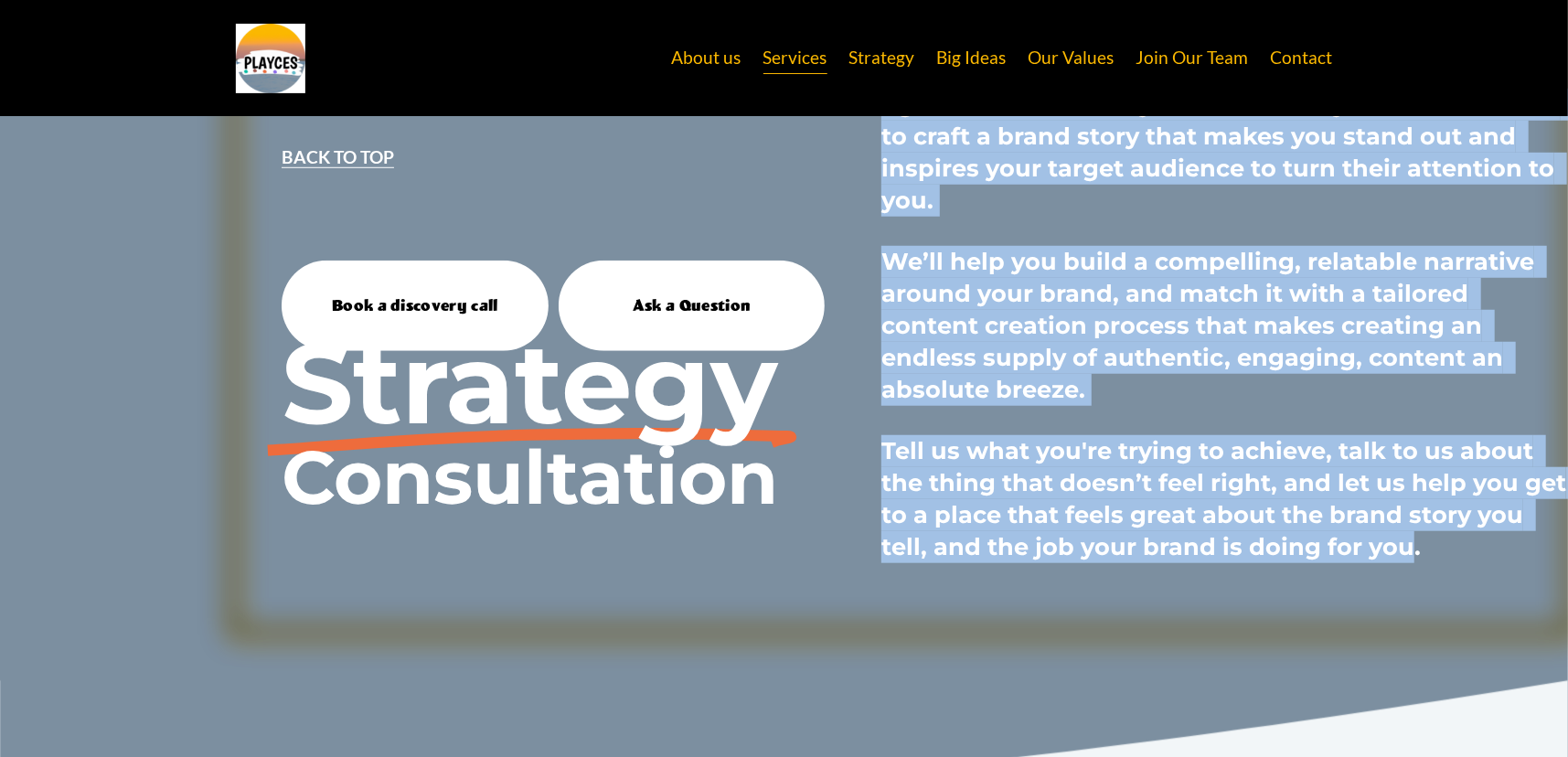
scroll to position [5947, 0]
drag, startPoint x: 884, startPoint y: 341, endPoint x: 1420, endPoint y: 496, distance: 558.0
click at [1420, 496] on div "Get clarity on positioning your brand in the market, figure out what to say and…" at bounding box center [1224, 308] width 687 height 506
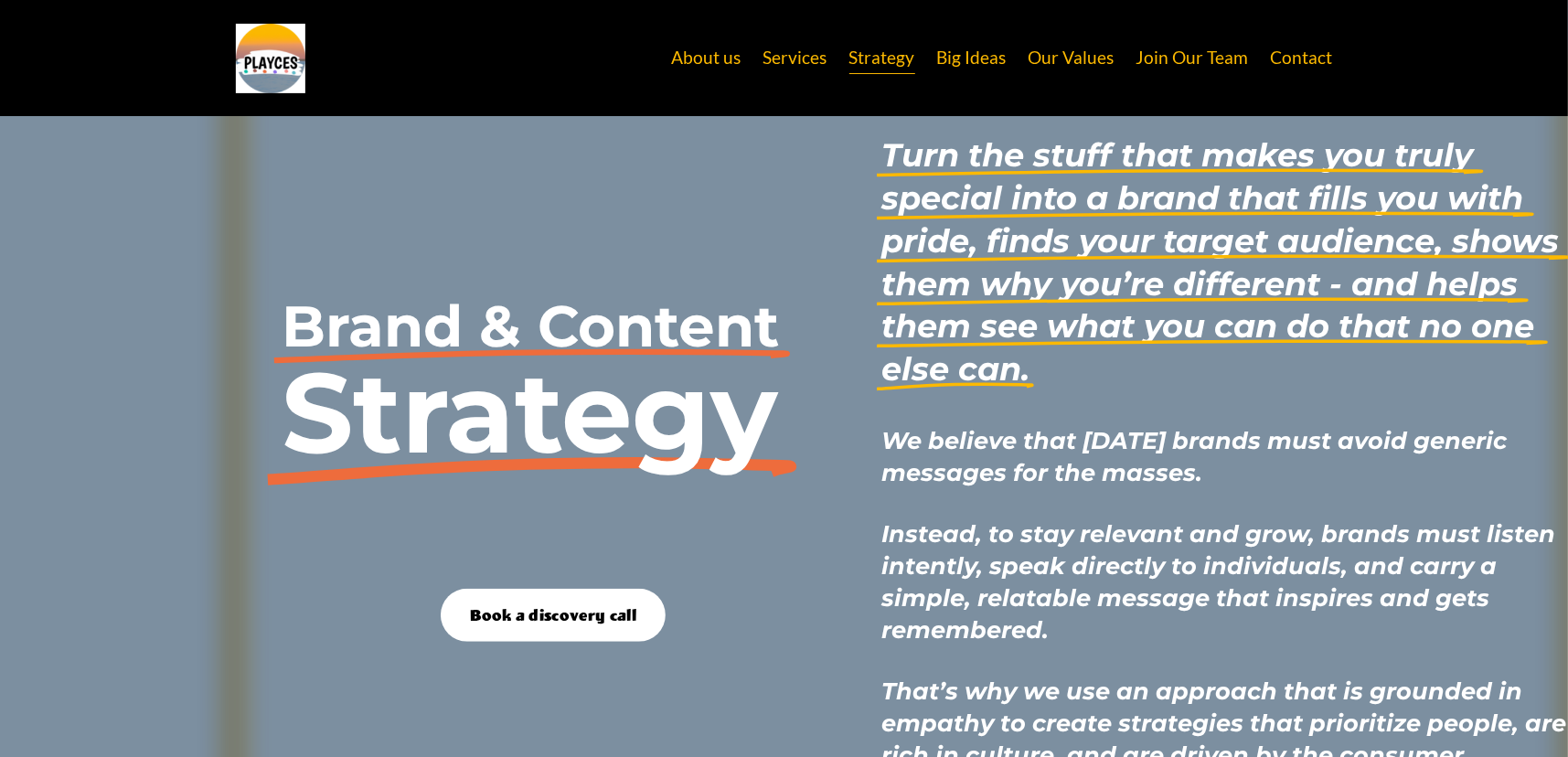
scroll to position [689, 0]
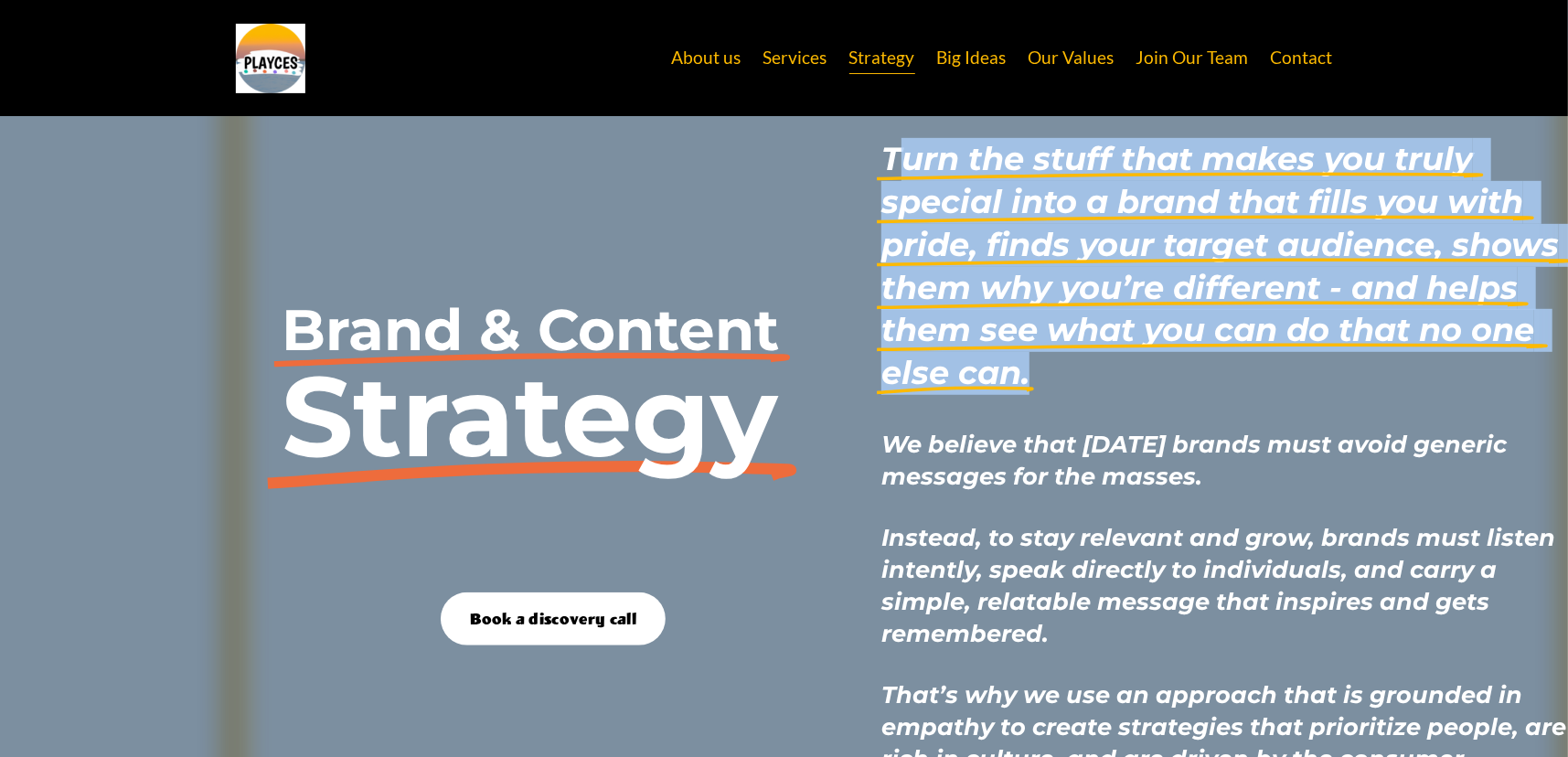
drag, startPoint x: 892, startPoint y: 176, endPoint x: 1075, endPoint y: 396, distance: 286.2
click at [1075, 396] on div "Brand & Content Strategy Turn the stuff that makes you truly special into a bra…" at bounding box center [784, 467] width 1568 height 796
copy em "urn the stuff that makes you truly special into a brand that fills you with pri…"
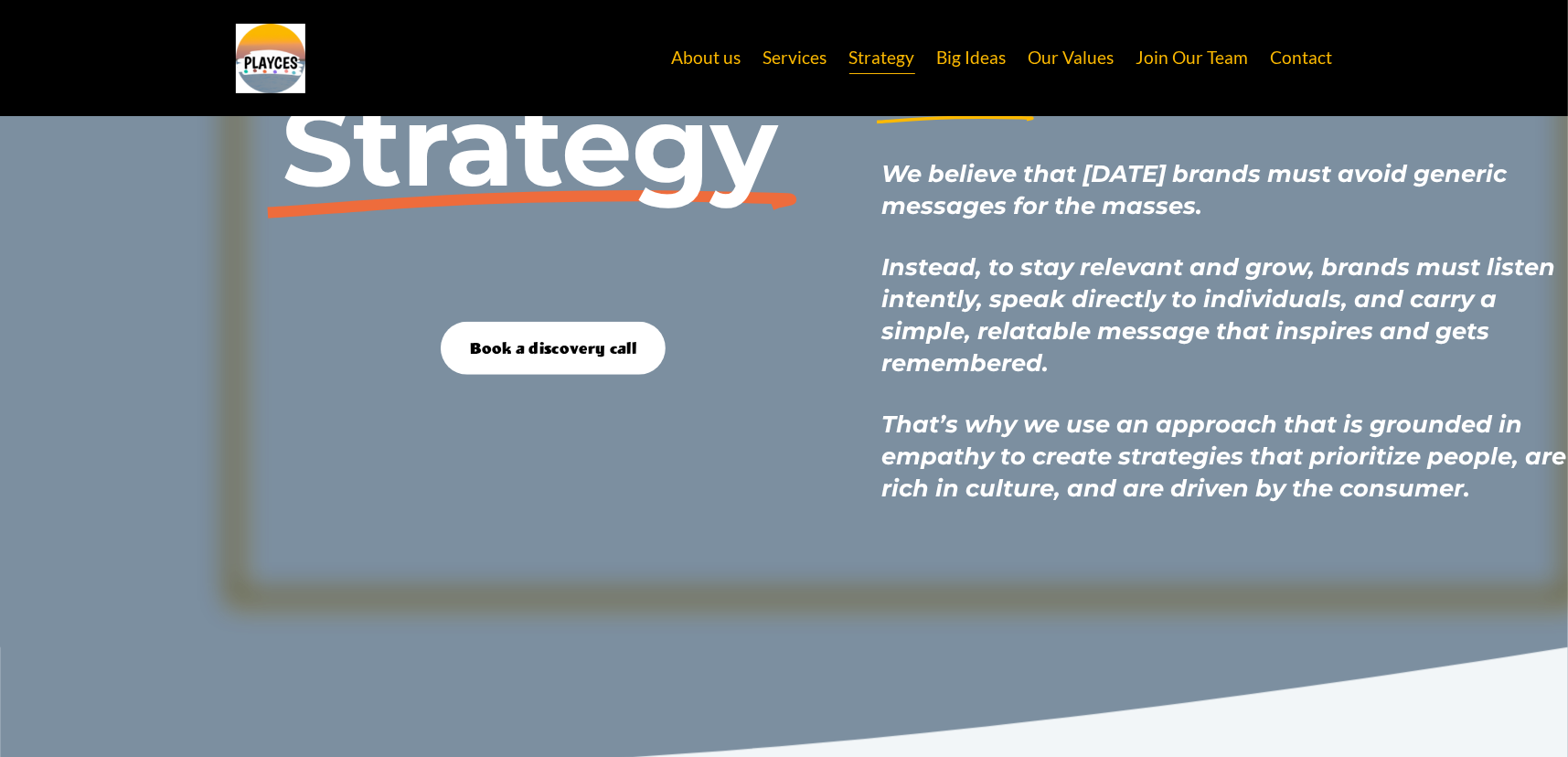
drag, startPoint x: 879, startPoint y: 437, endPoint x: 1066, endPoint y: 547, distance: 217.0
click at [1066, 548] on div at bounding box center [901, 198] width 1343 height 806
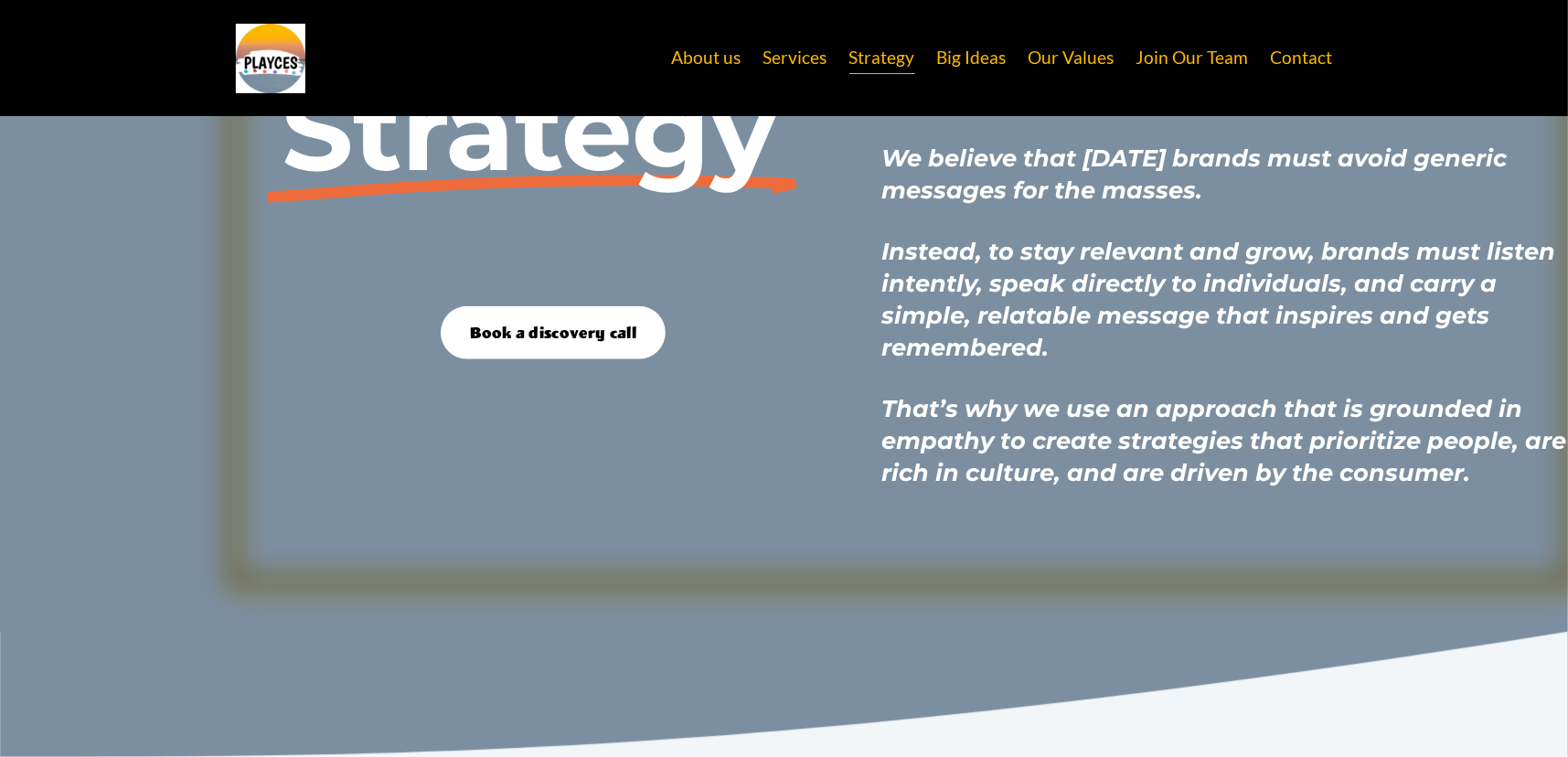
scroll to position [979, 0]
drag, startPoint x: 1002, startPoint y: 422, endPoint x: 1020, endPoint y: 432, distance: 20.6
click at [1008, 425] on h4 "That’s why we use an approach that is grounded in empathy to create strategies …" at bounding box center [1224, 440] width 687 height 96
click at [1455, 463] on em "That’s why we use an approach that is grounded in empathy to create strategies …" at bounding box center [1226, 440] width 691 height 93
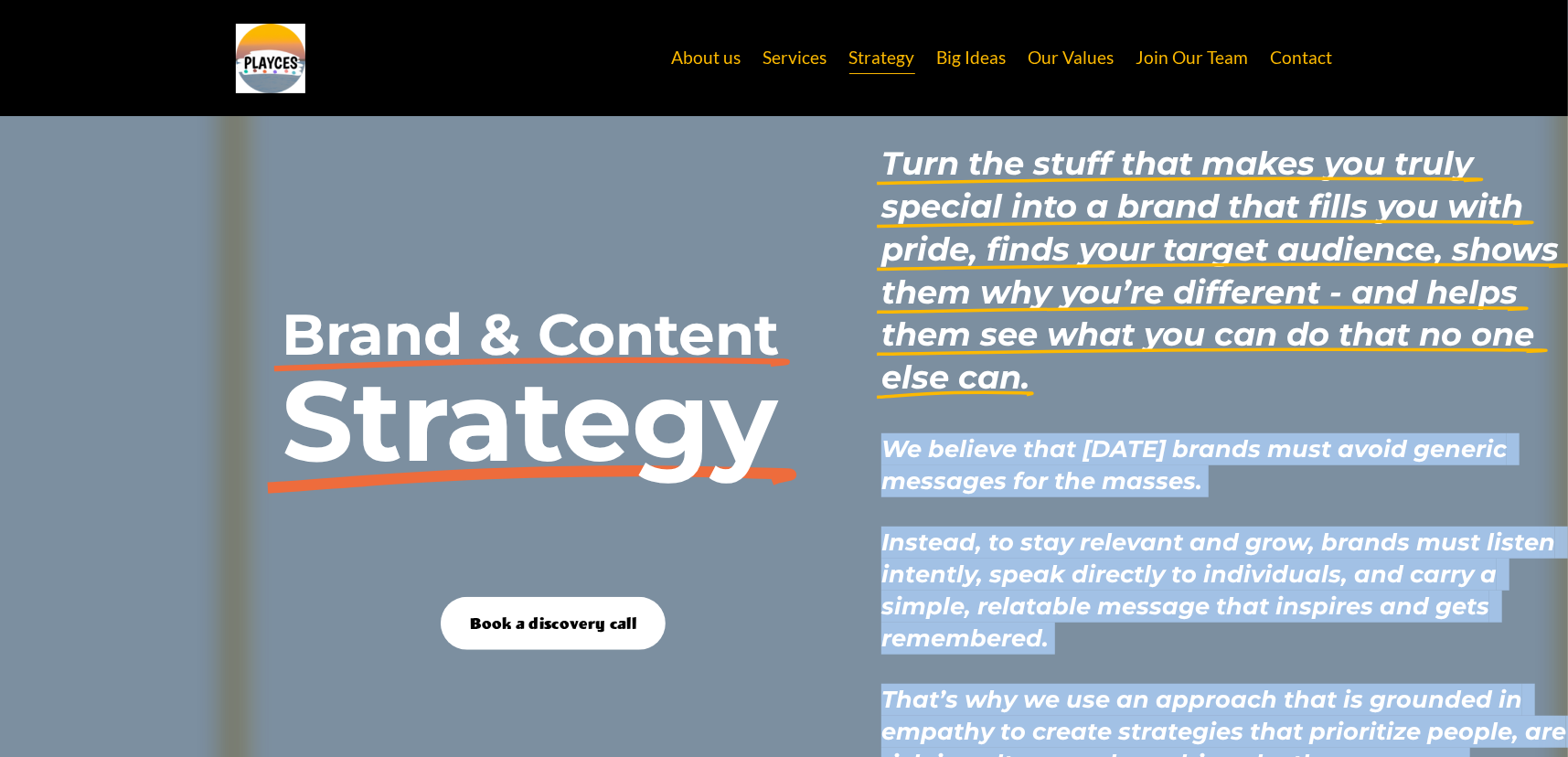
scroll to position [684, 0]
drag, startPoint x: 1474, startPoint y: 477, endPoint x: 887, endPoint y: 432, distance: 588.7
click at [887, 432] on div "We believe that [DATE] brands must avoid generic messages for the masses. Inste…" at bounding box center [1224, 607] width 687 height 394
copy div "We believe that [DATE] brands must avoid generic messages for the masses. Inste…"
